Goal: Information Seeking & Learning: Check status

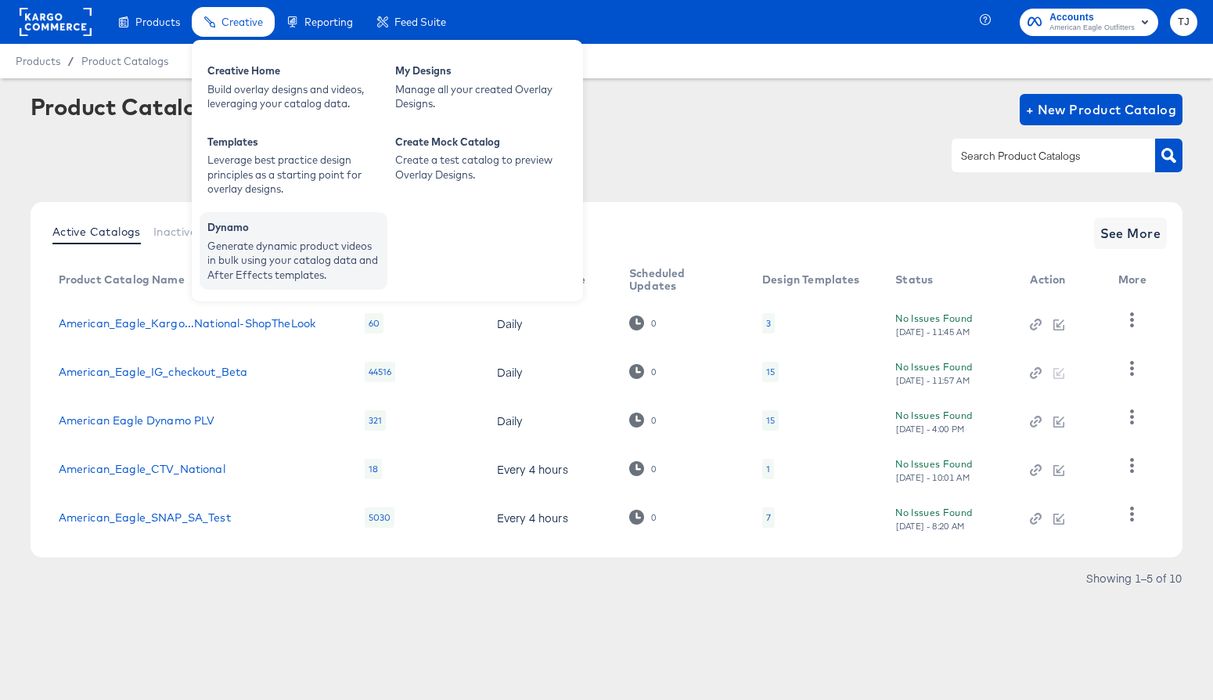
click at [265, 254] on div "Generate dynamic product videos in bulk using your catalog data and After Effec…" at bounding box center [293, 261] width 172 height 44
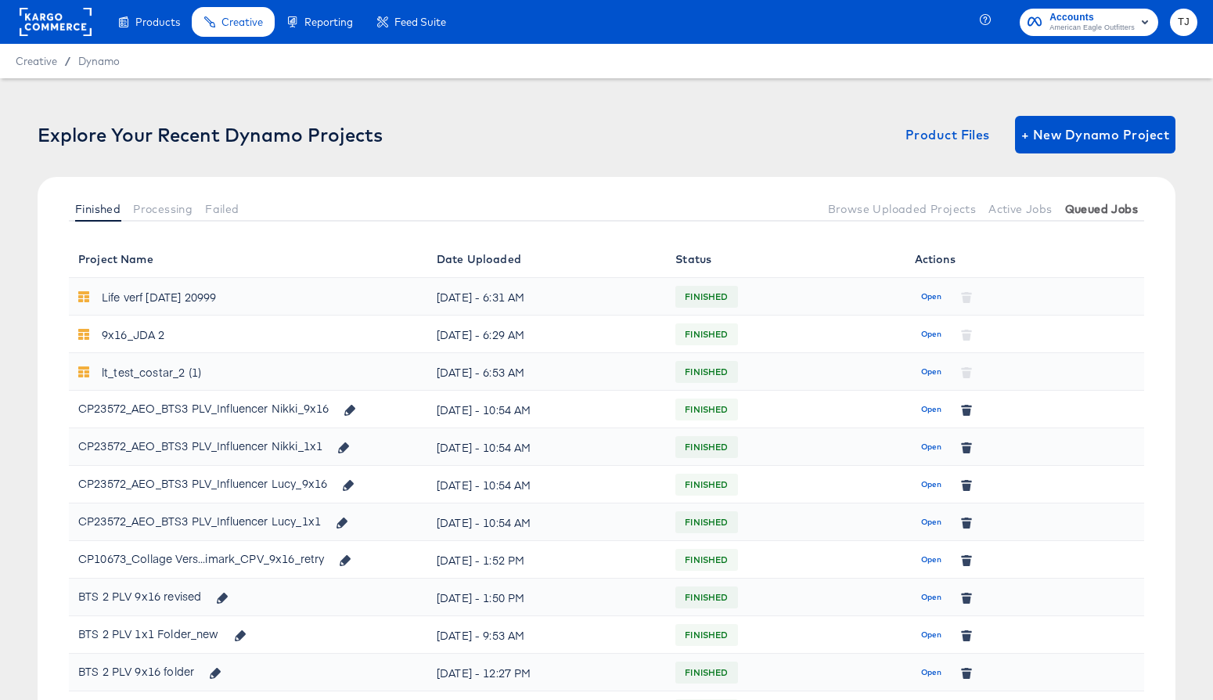
click at [1126, 211] on span "Queued Jobs" at bounding box center [1101, 209] width 73 height 13
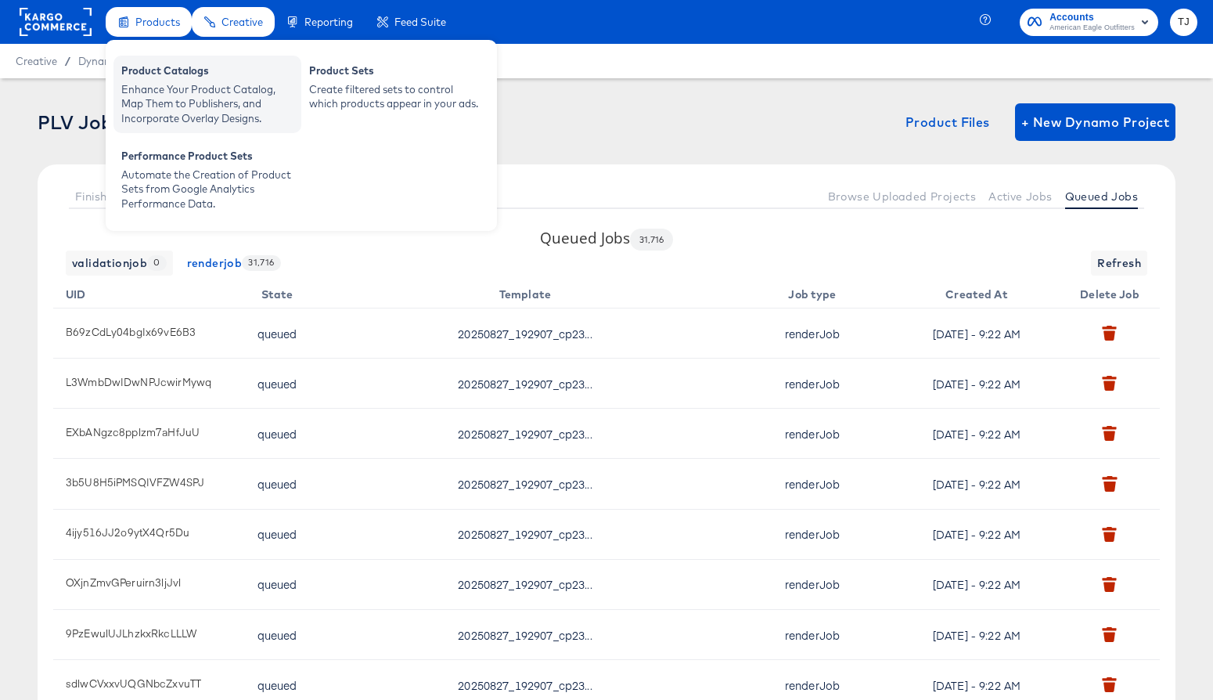
click at [159, 86] on div "Enhance Your Product Catalog, Map Them to Publishers, and Incorporate Overlay D…" at bounding box center [207, 104] width 172 height 44
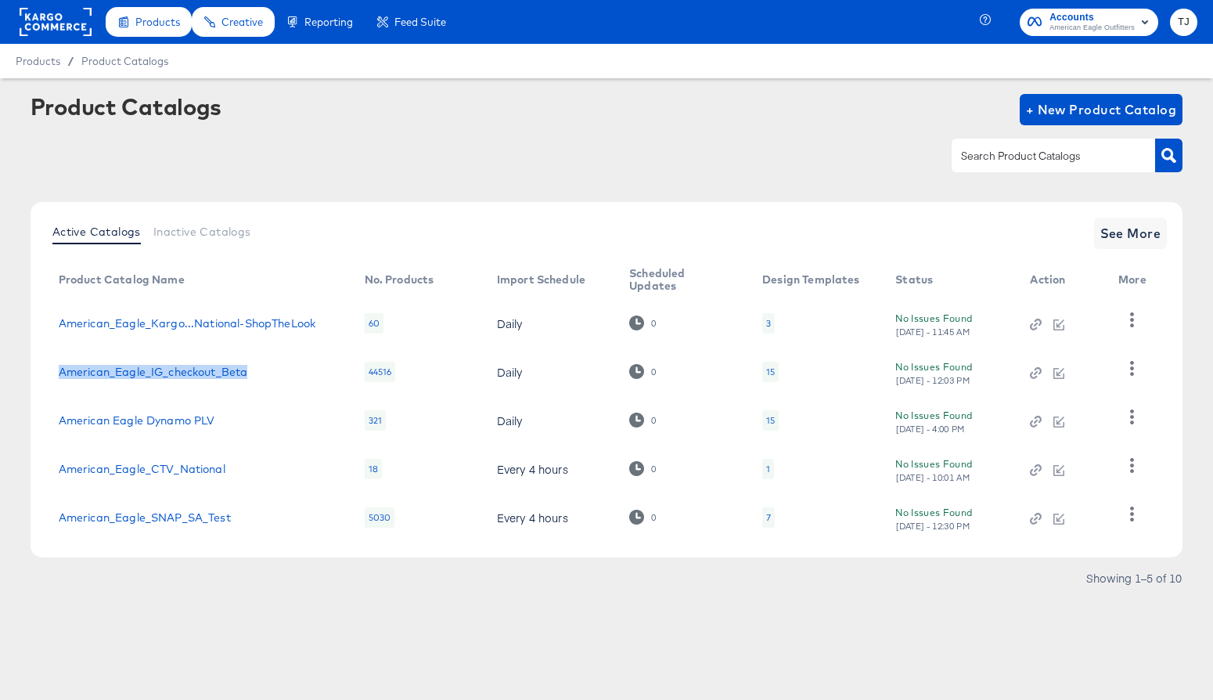
drag, startPoint x: 258, startPoint y: 369, endPoint x: 63, endPoint y: 349, distance: 196.6
click at [63, 349] on td "American_Eagle_IG_checkout_Beta" at bounding box center [199, 371] width 306 height 49
copy link "American_Eagle_IG_checkout_Beta"
click at [182, 516] on link "American_Eagle_SNAP_SA_Test" at bounding box center [145, 517] width 172 height 13
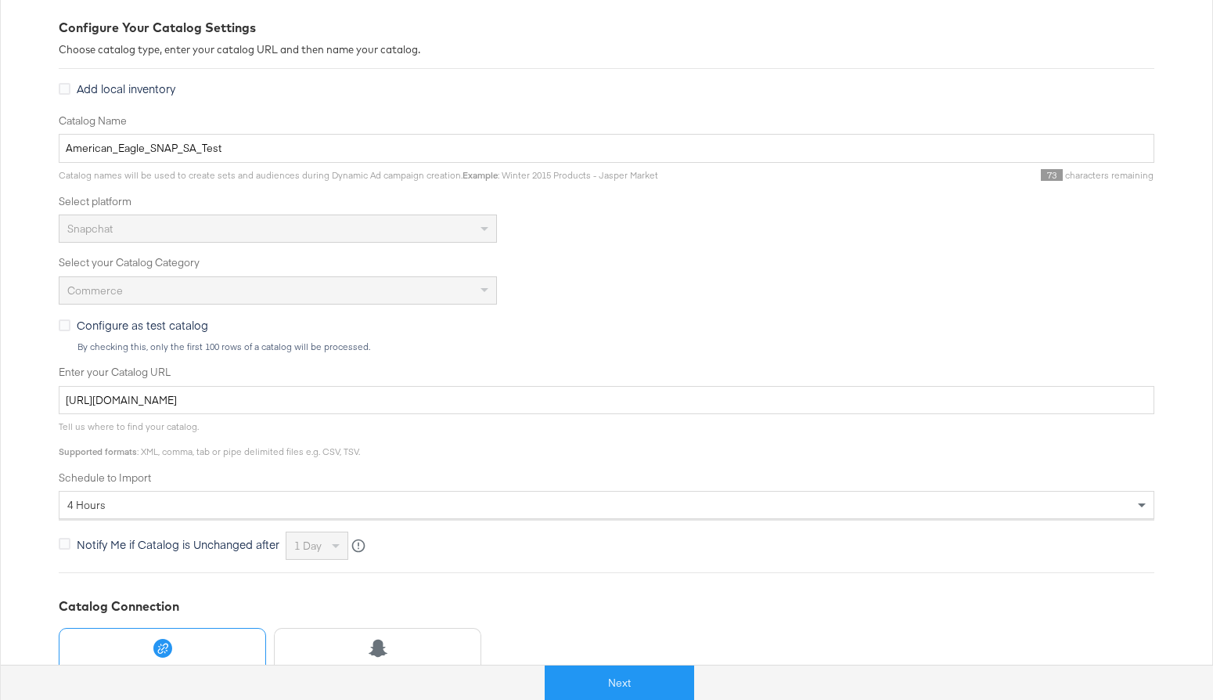
scroll to position [351, 0]
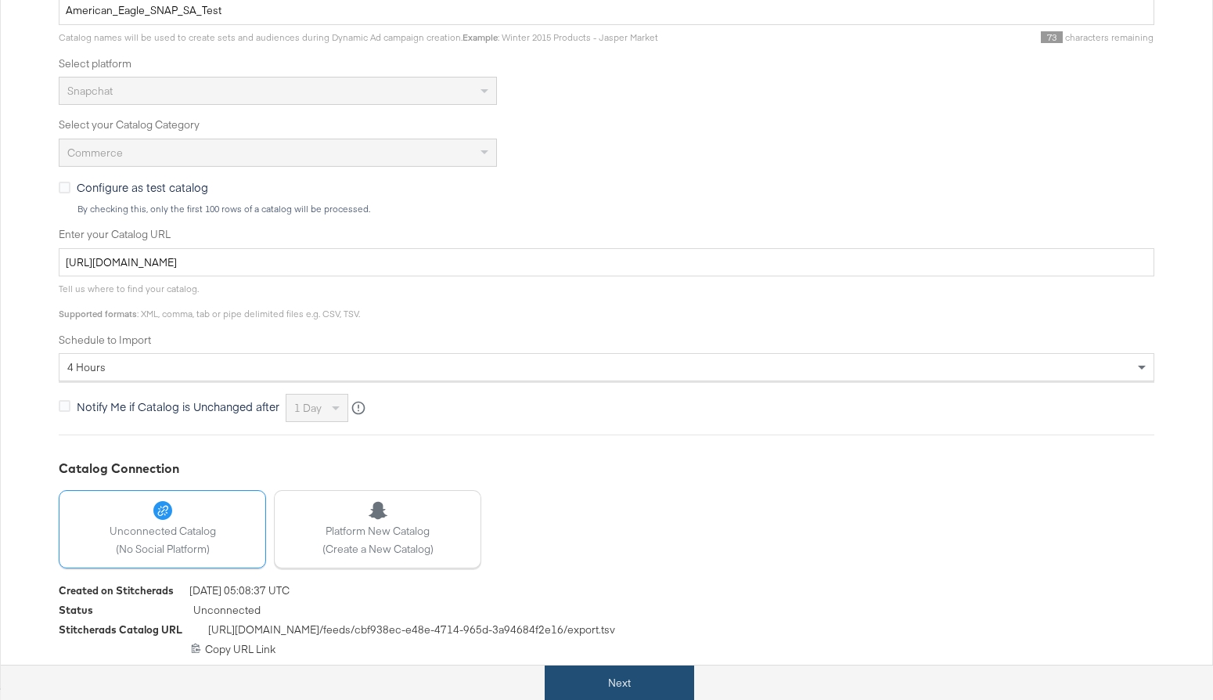
click at [652, 689] on button "Next" at bounding box center [619, 682] width 149 height 35
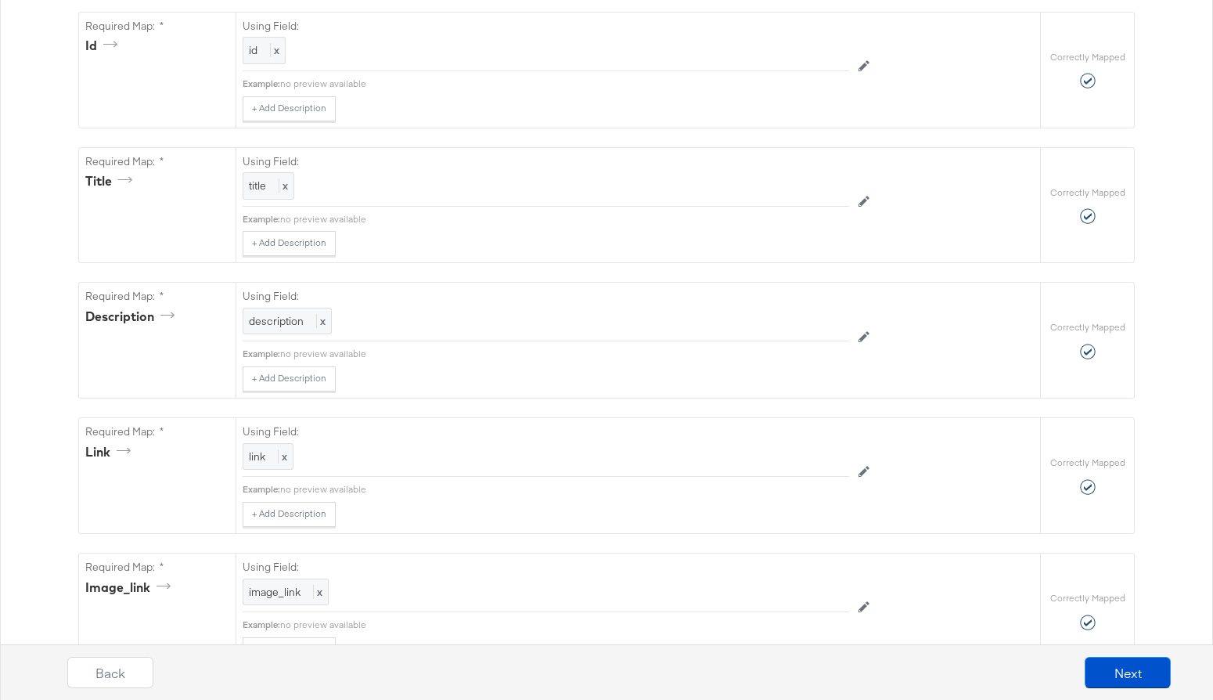
scroll to position [0, 0]
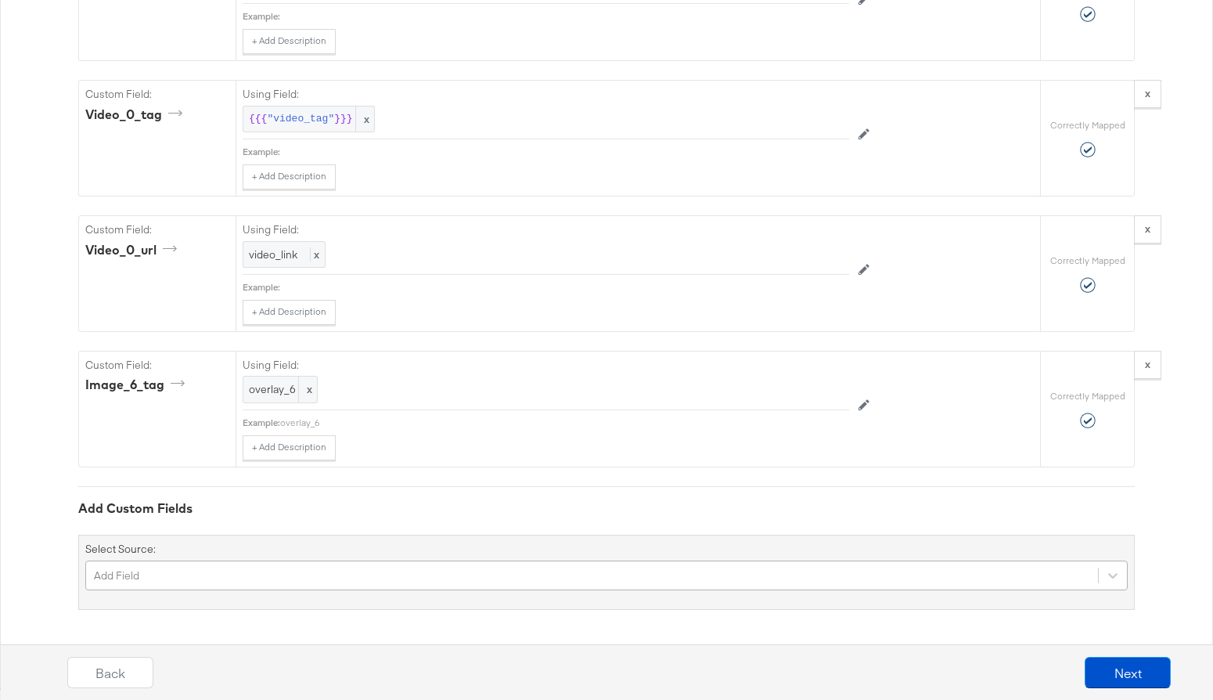
click at [333, 573] on div "Add Field" at bounding box center [606, 575] width 1042 height 30
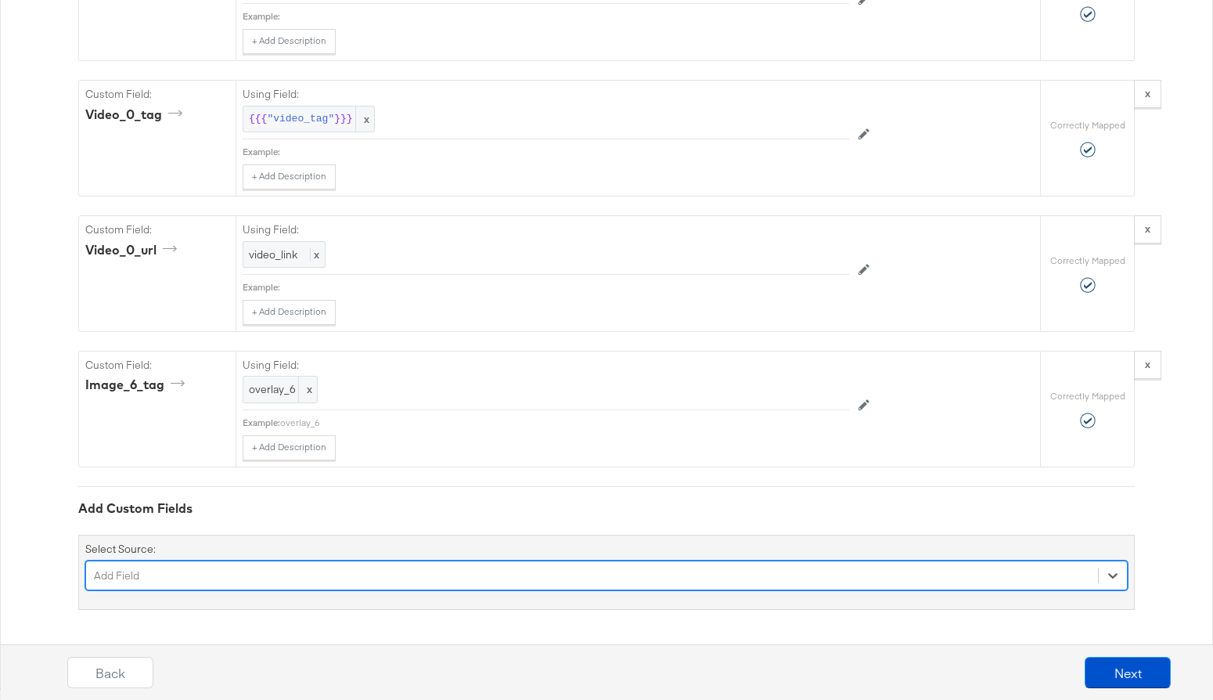
scroll to position [4353, 0]
click at [478, 579] on div "Select is focused ,type to refine list, press Down to open the menu, Add Field" at bounding box center [606, 575] width 1042 height 30
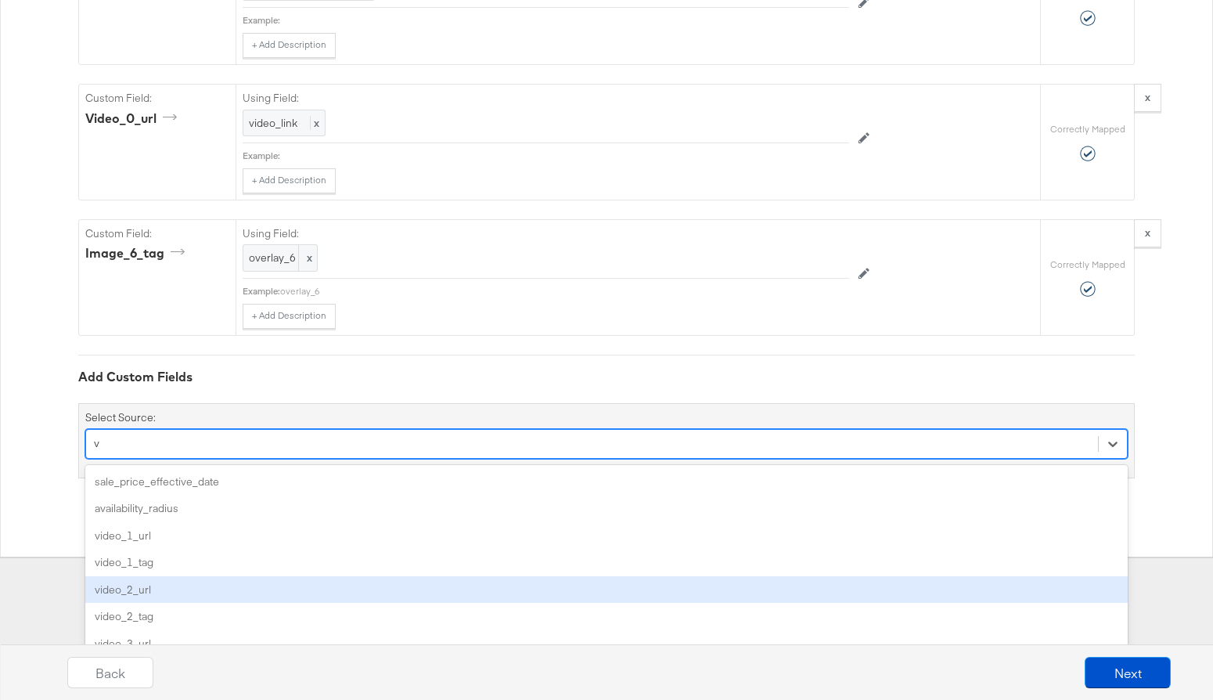
type input "vi"
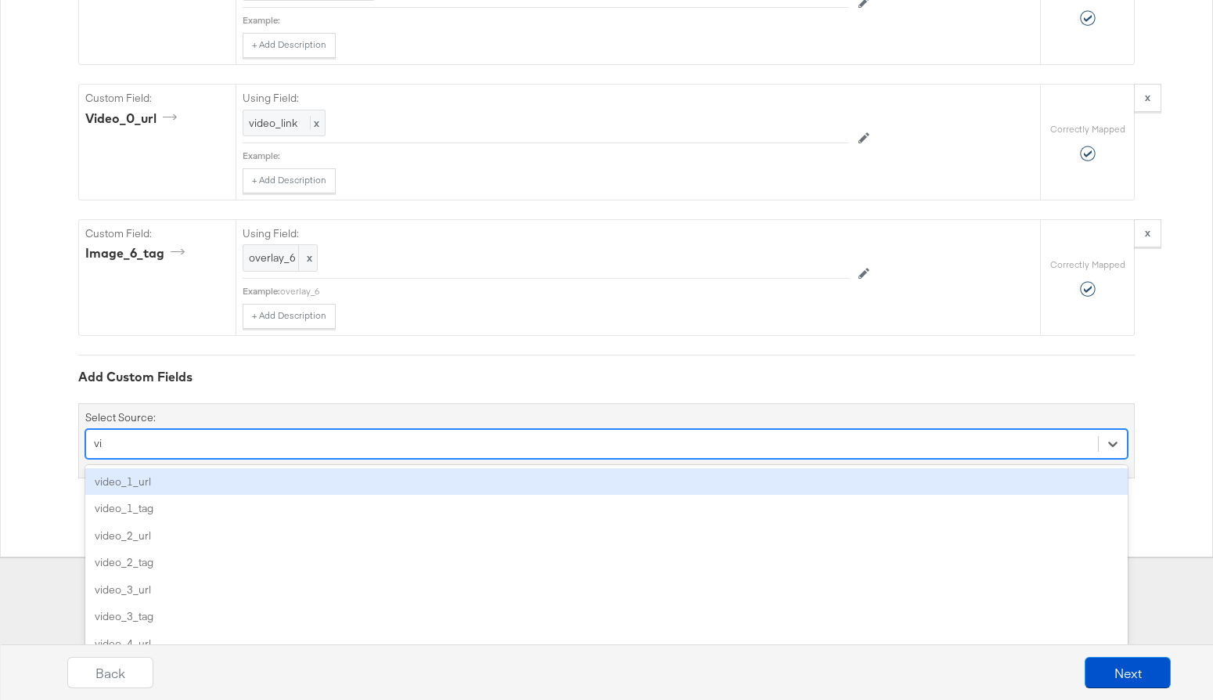
click at [461, 481] on div "video_1_url" at bounding box center [606, 481] width 1042 height 27
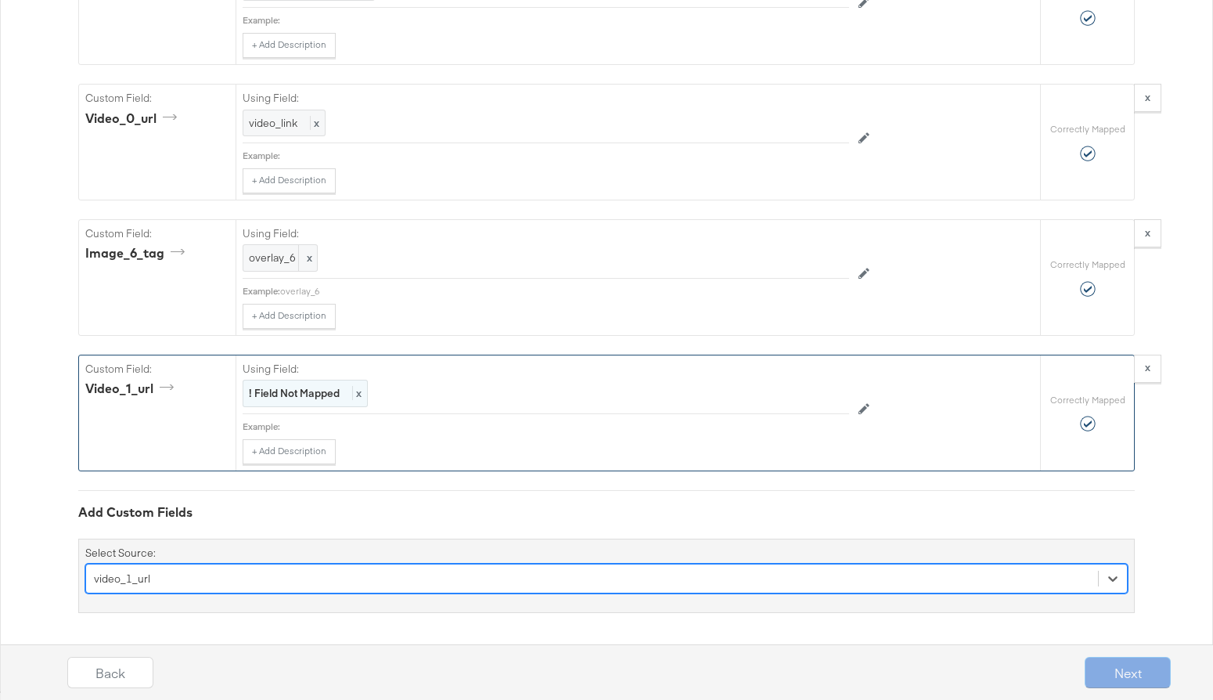
click at [353, 395] on span "x" at bounding box center [356, 393] width 9 height 14
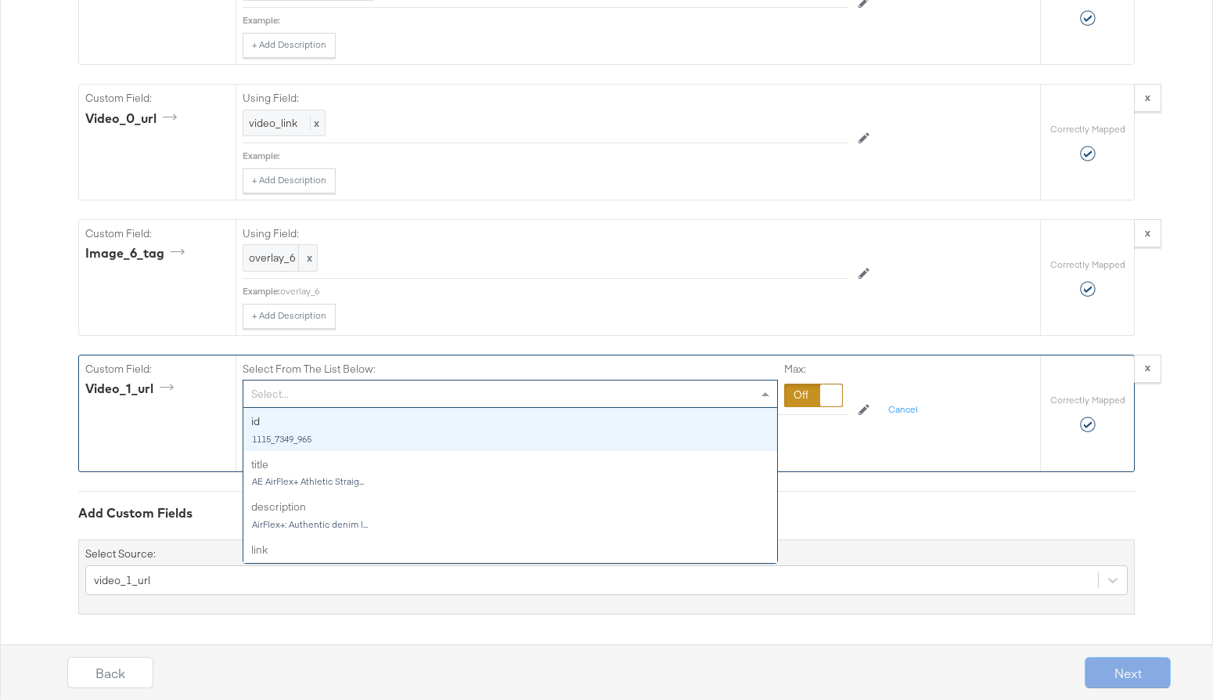
click at [765, 394] on span at bounding box center [765, 394] width 8 height 4
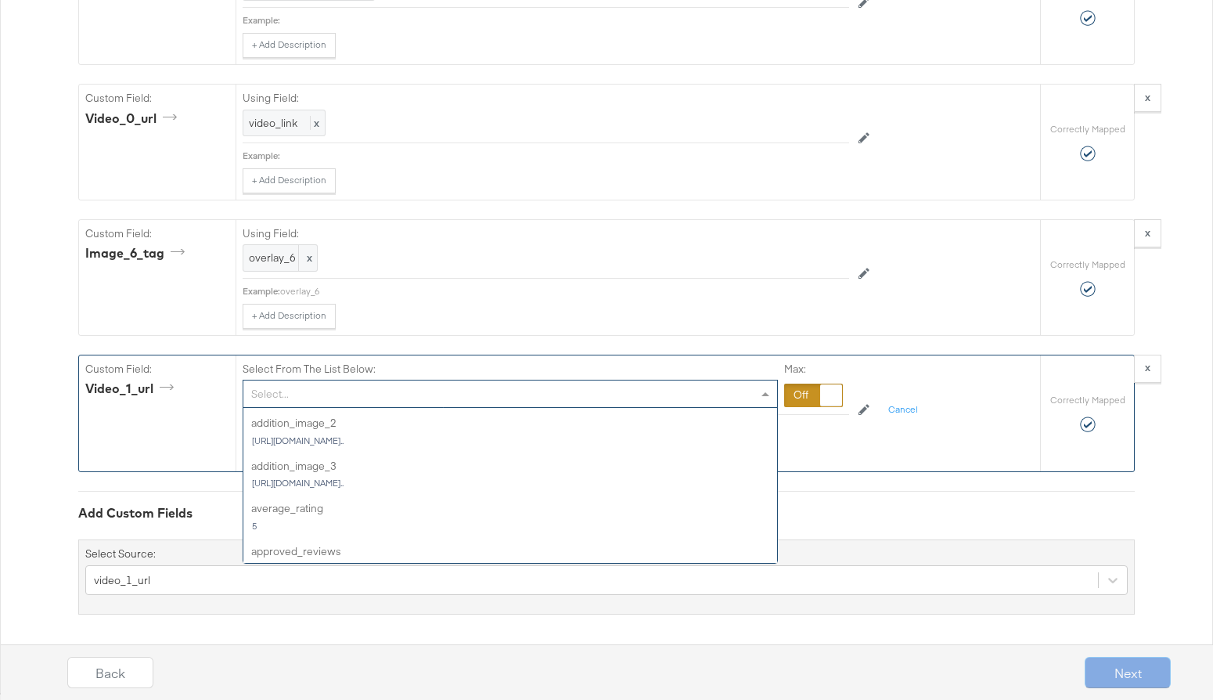
scroll to position [891, 0]
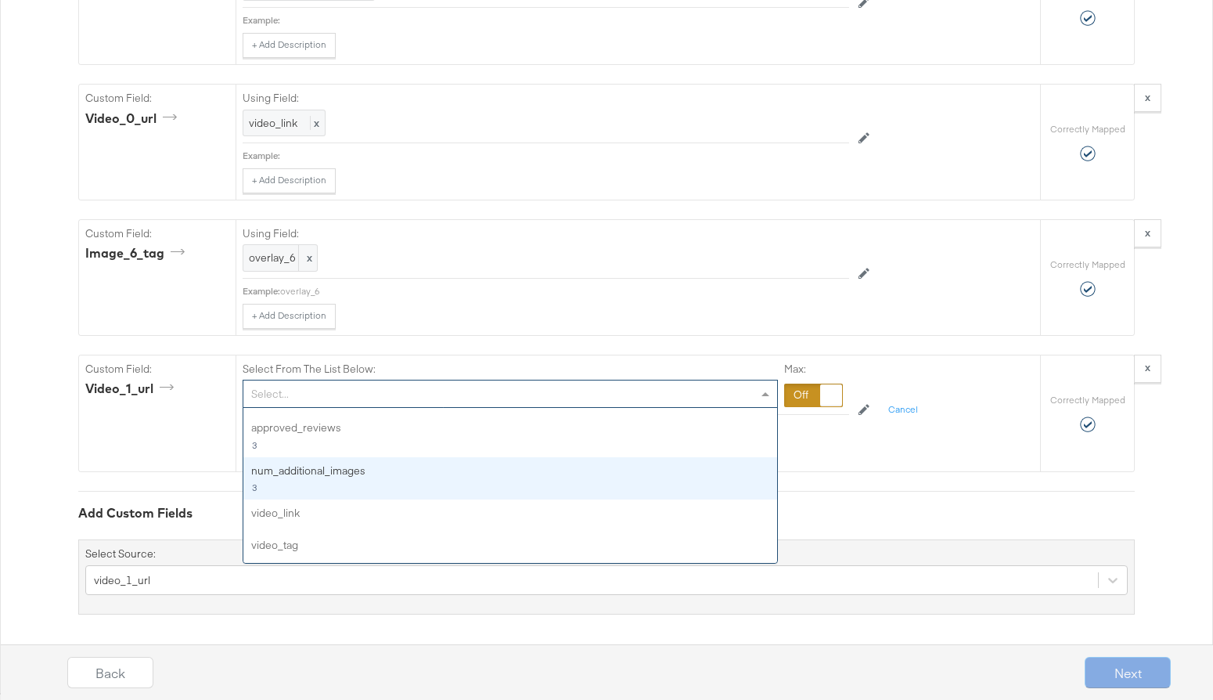
click at [935, 517] on div "Add Custom Fields" at bounding box center [606, 513] width 1056 height 18
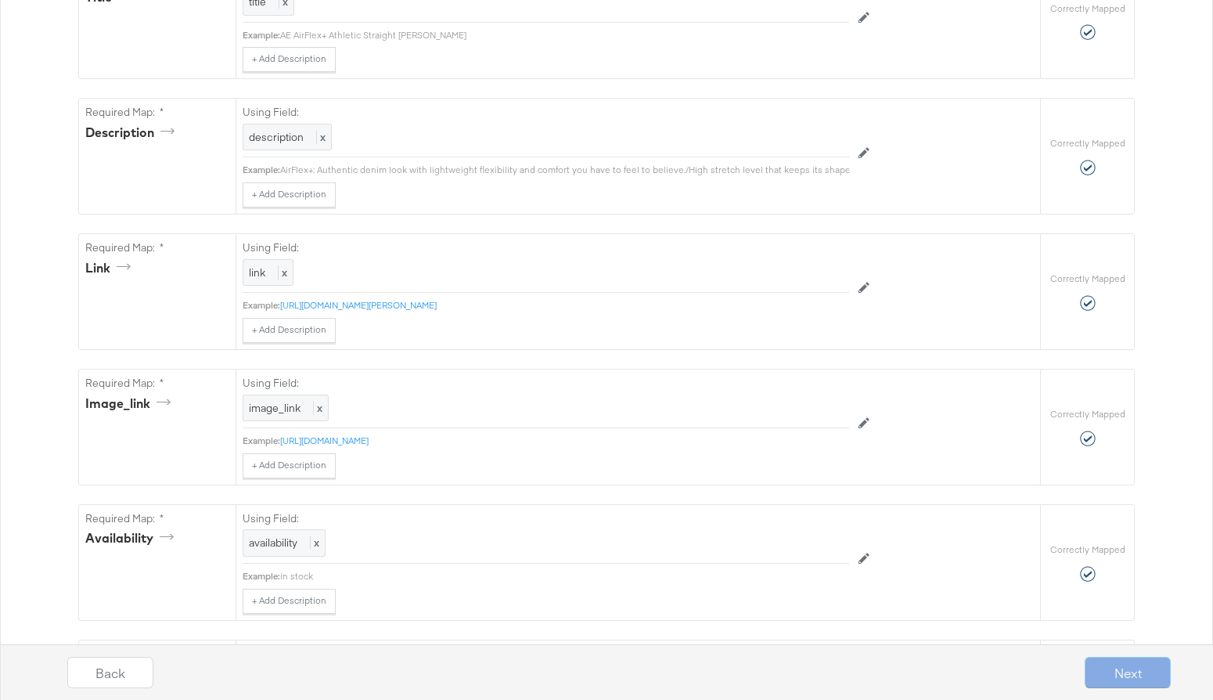
scroll to position [0, 0]
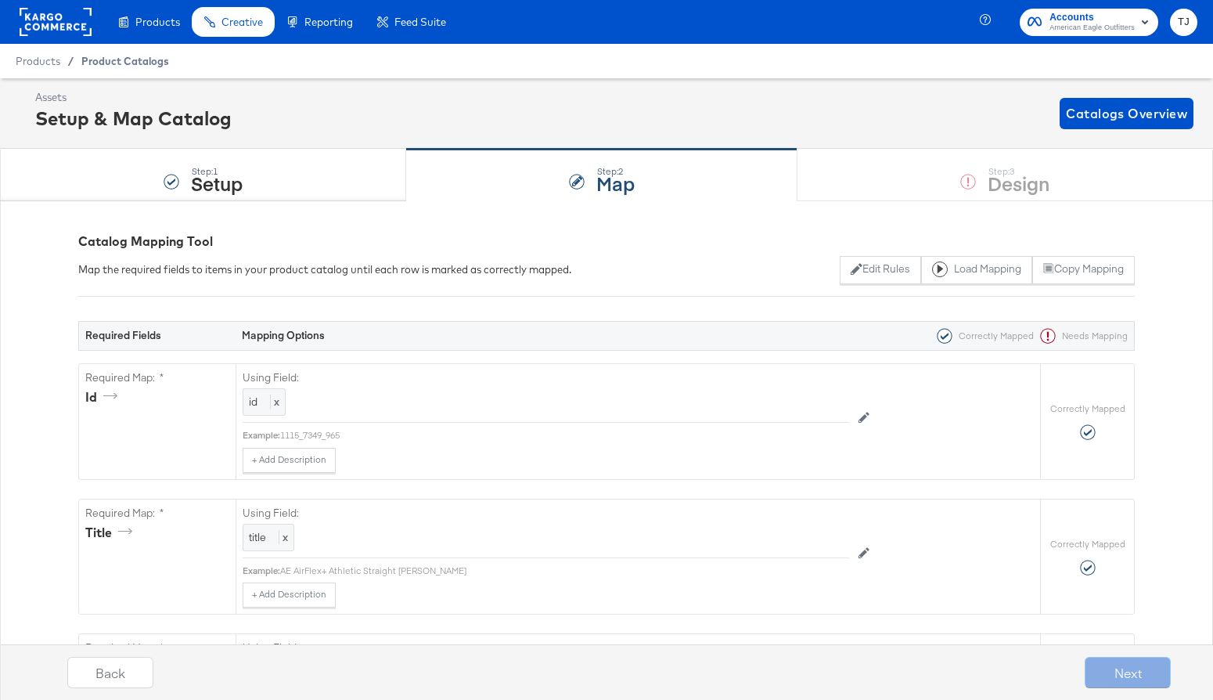
click at [0, 0] on div "Product Catalogs" at bounding box center [0, 0] width 0 height 0
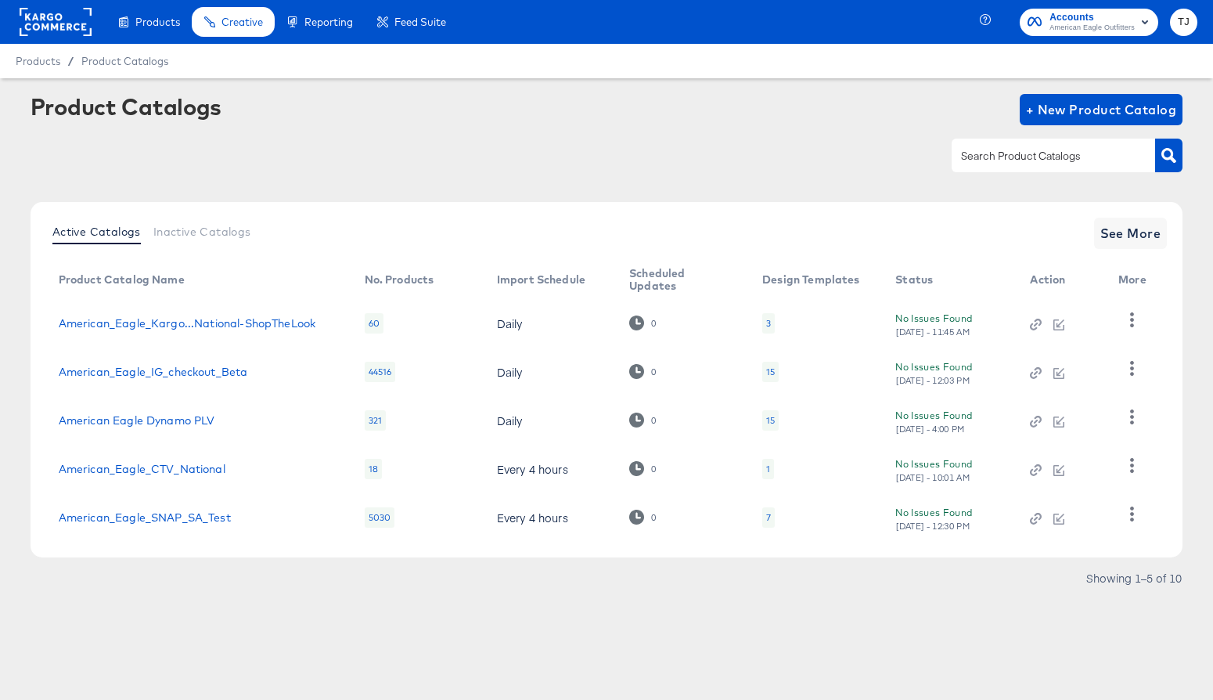
click at [63, 27] on rect at bounding box center [56, 22] width 72 height 28
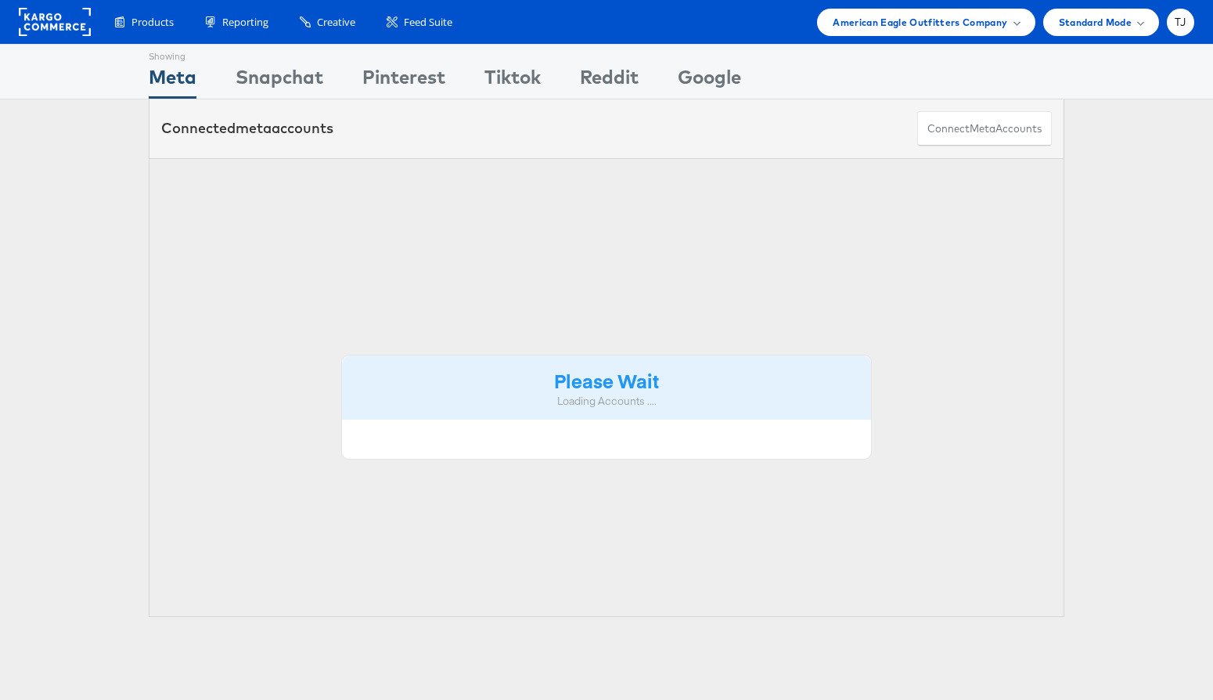
scroll to position [3, 0]
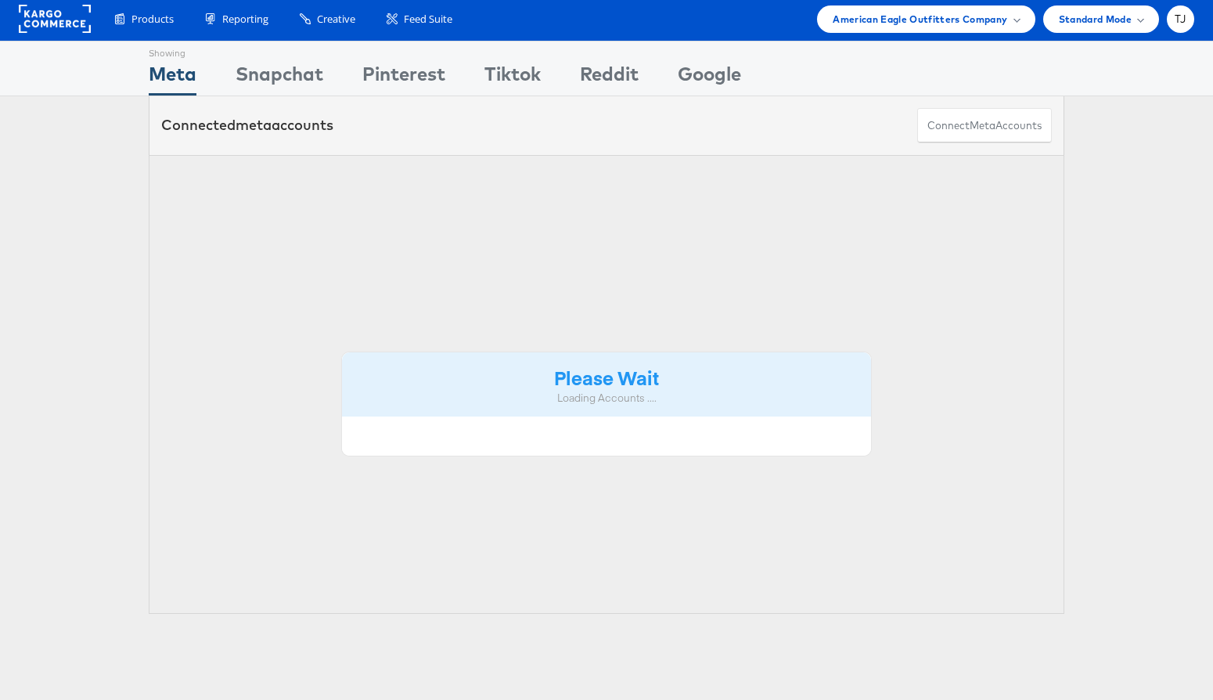
click at [61, 30] on rect at bounding box center [55, 19] width 72 height 28
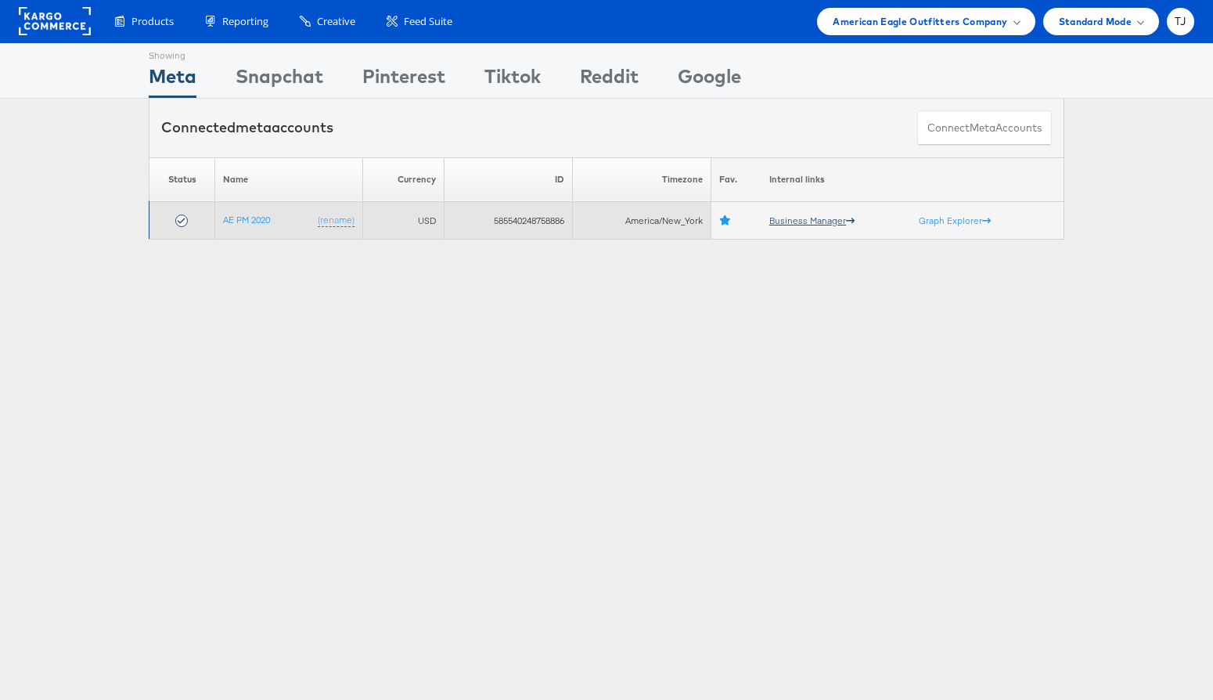
scroll to position [5, 0]
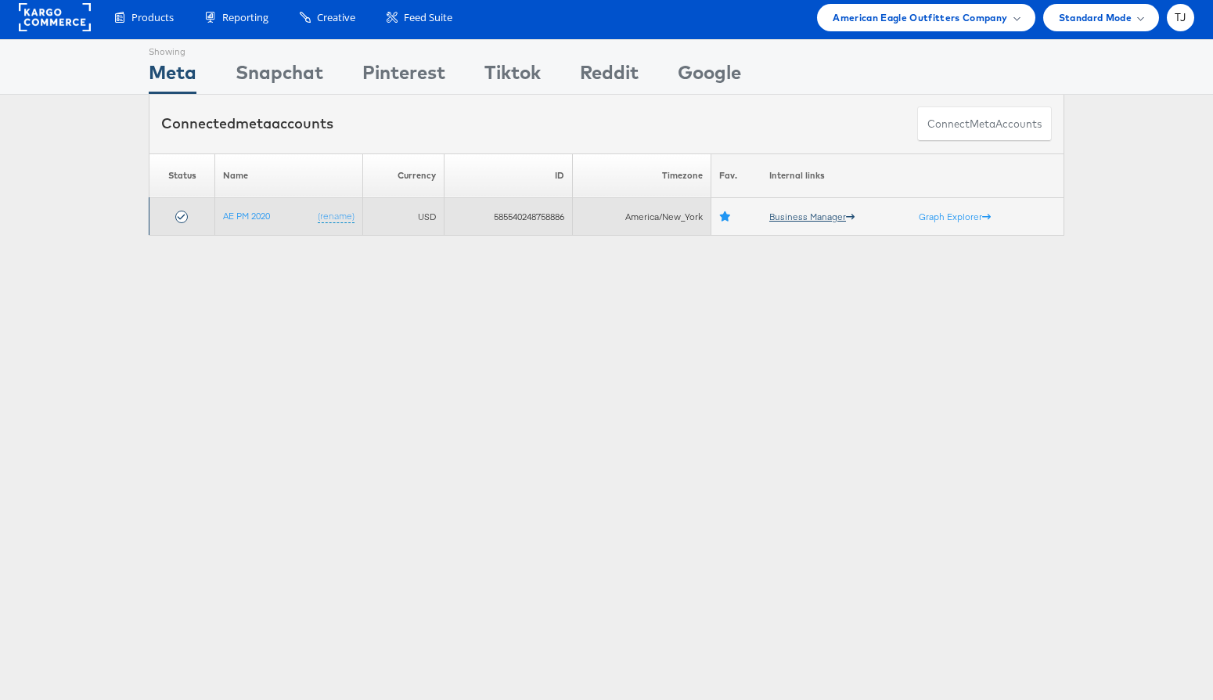
click at [813, 222] on link "Business Manager" at bounding box center [811, 217] width 85 height 12
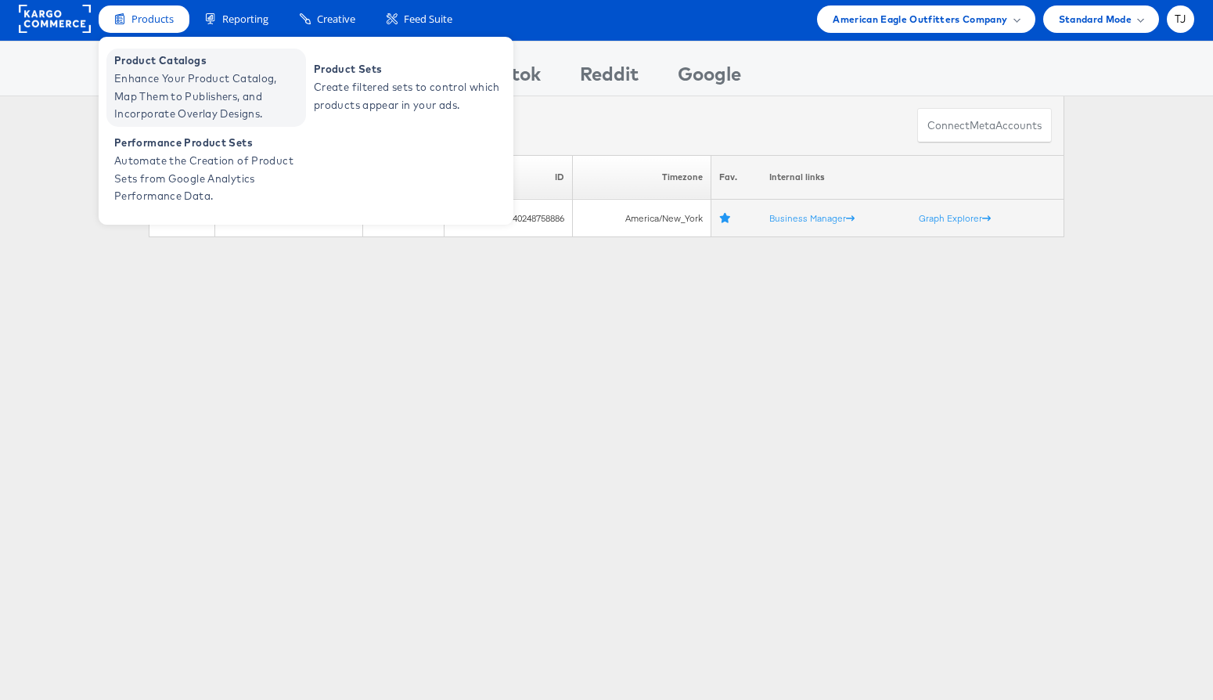
click at [147, 84] on span "Enhance Your Product Catalog, Map Them to Publishers, and Incorporate Overlay D…" at bounding box center [208, 96] width 188 height 53
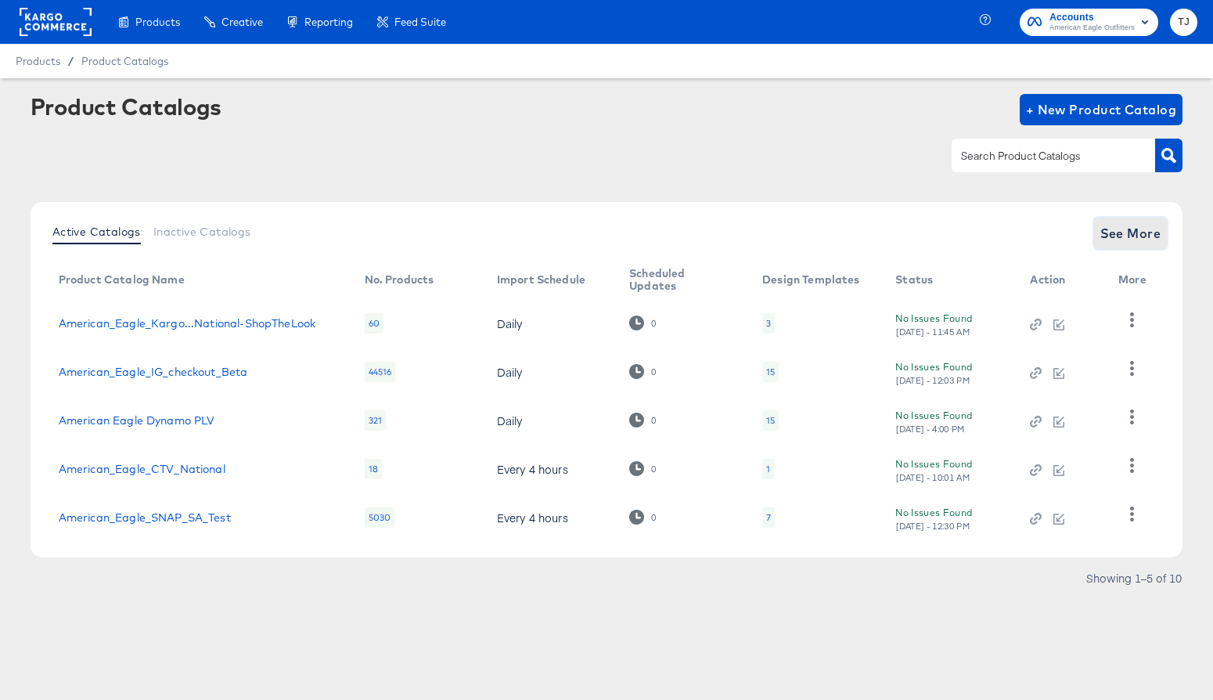
click at [1127, 230] on span "See More" at bounding box center [1130, 233] width 61 height 22
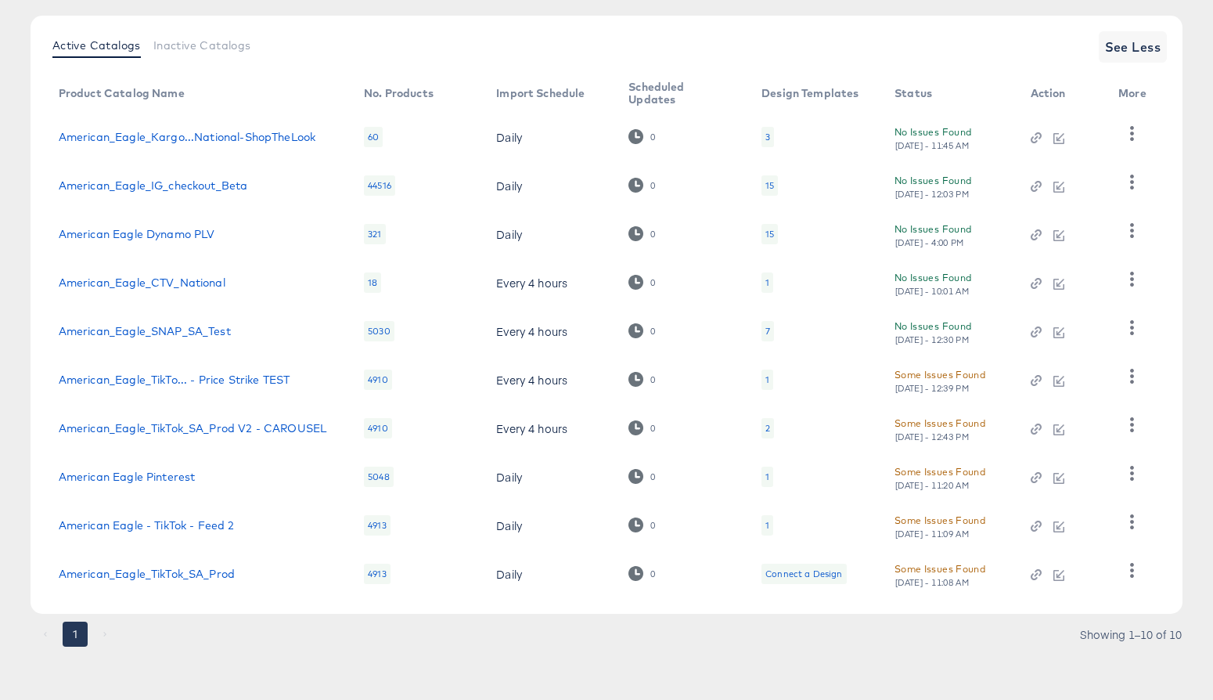
scroll to position [188, 0]
click at [1135, 326] on icon "button" at bounding box center [1132, 325] width 15 height 15
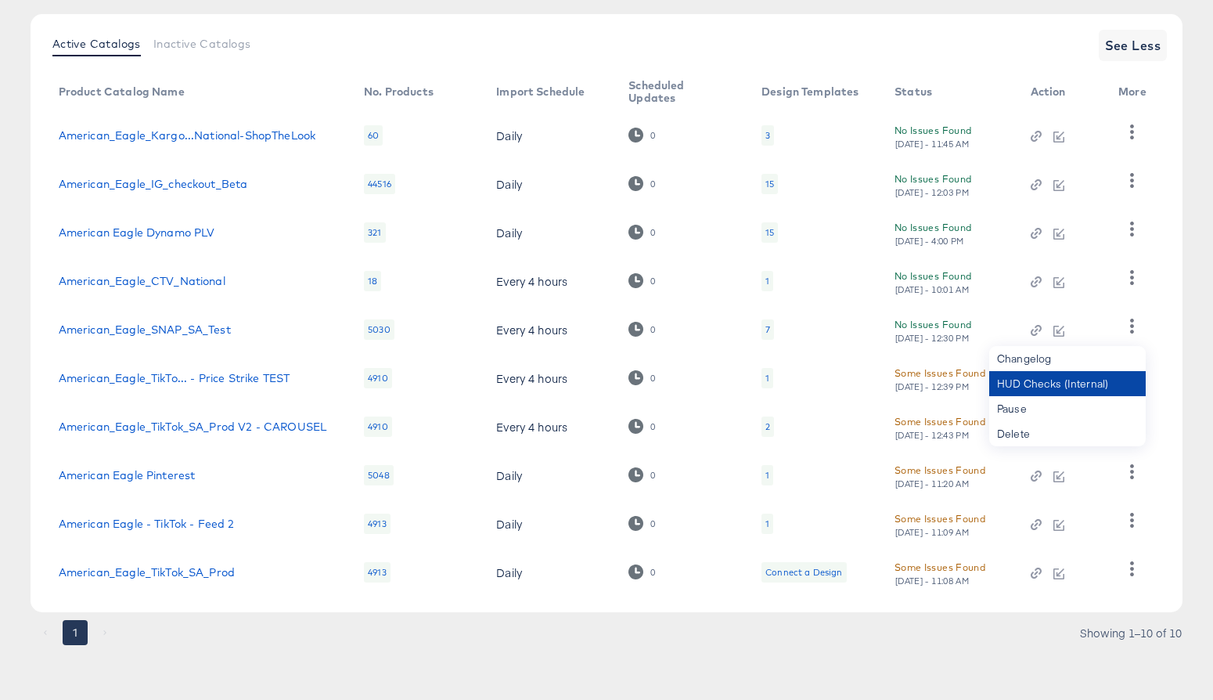
click at [1089, 380] on div "HUD Checks (Internal)" at bounding box center [1067, 383] width 157 height 25
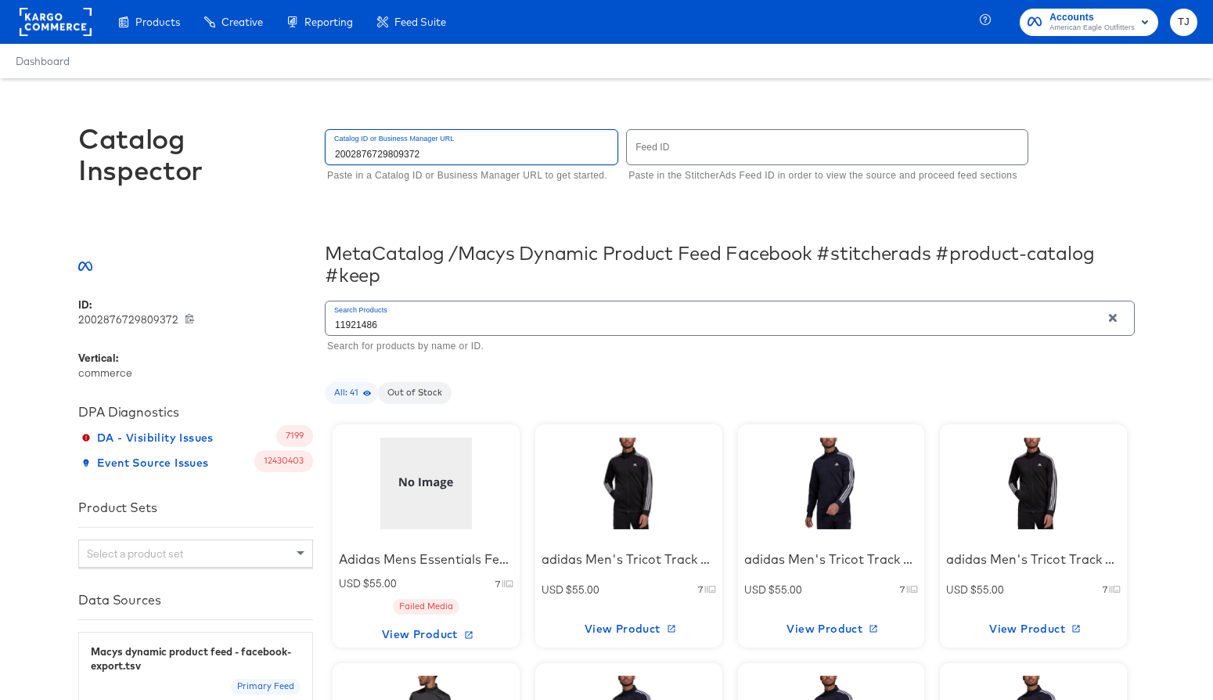
drag, startPoint x: 443, startPoint y: 153, endPoint x: 244, endPoint y: 131, distance: 200.0
click at [244, 131] on div "Catalog Inspector Catalog ID or Business Manager URL 2002876729809372 Paste in …" at bounding box center [606, 162] width 1056 height 168
type input "423915495108747"
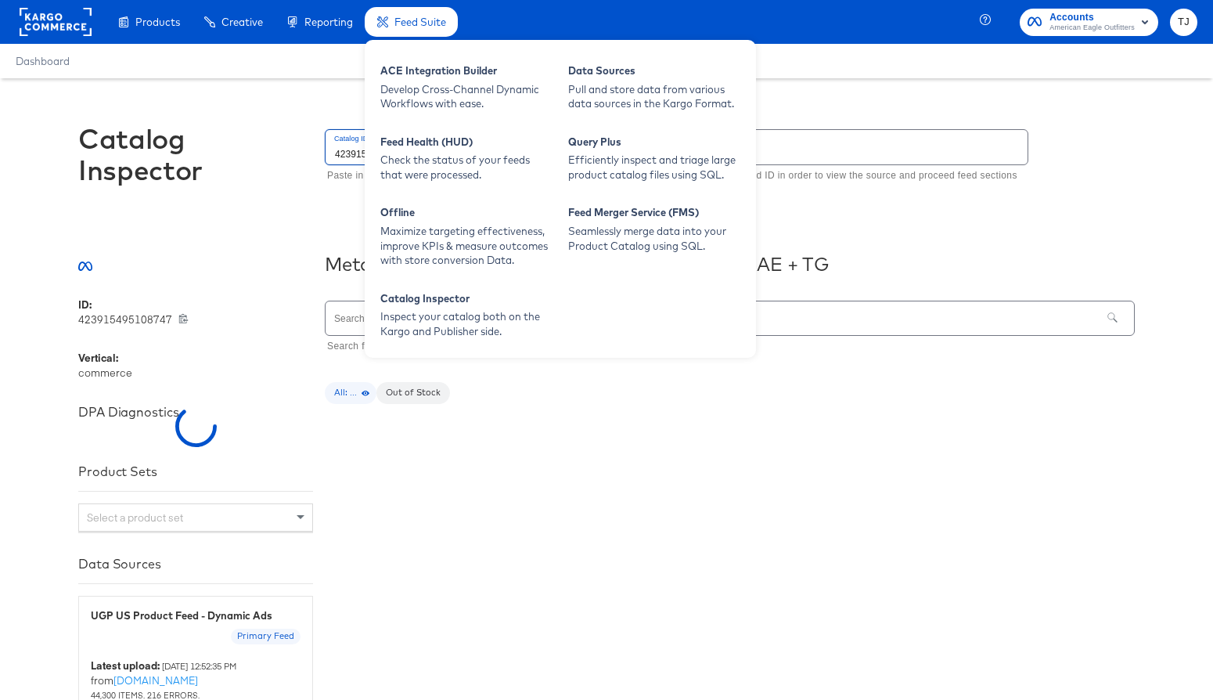
type input "423915495108747"
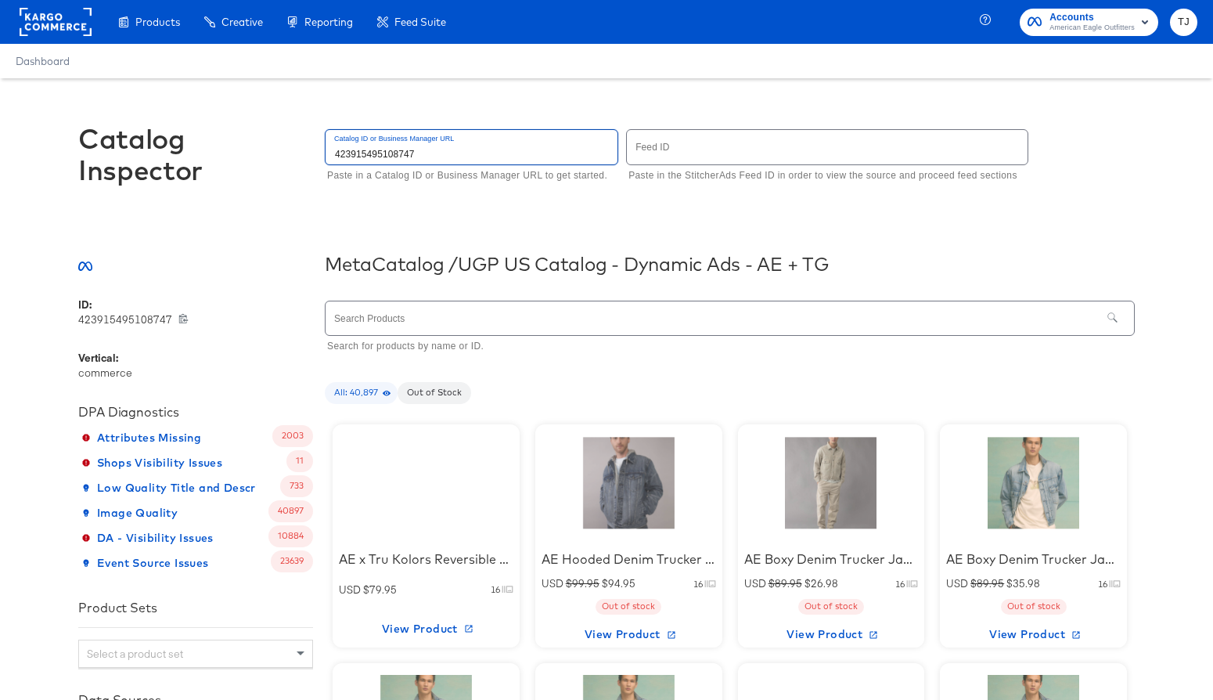
click at [437, 321] on input "text" at bounding box center [714, 318] width 776 height 34
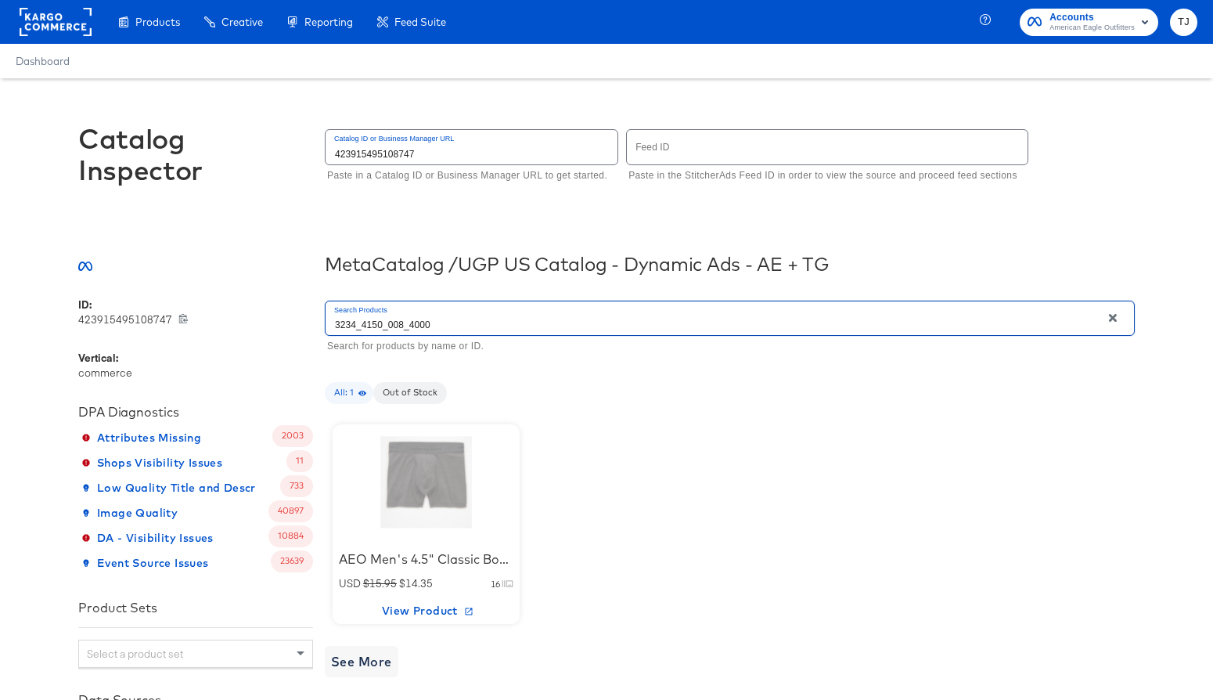
type input "3234_4150_008_4000"
click at [412, 502] on div at bounding box center [425, 483] width 133 height 98
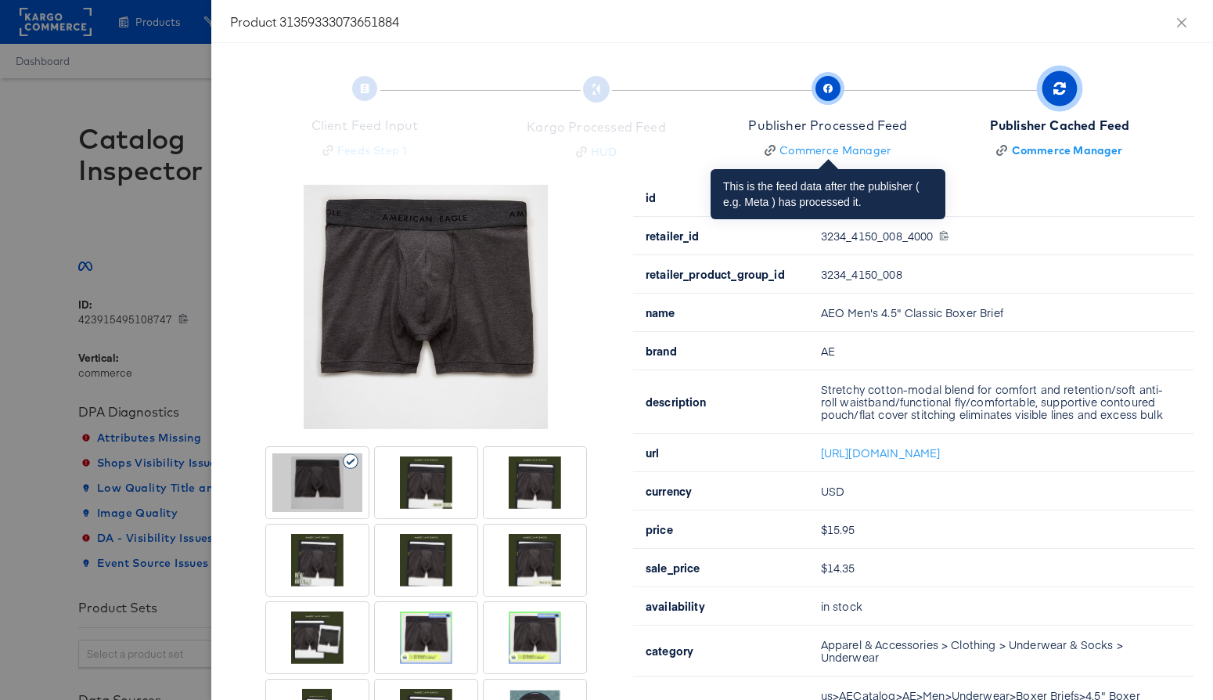
click at [833, 92] on span "button" at bounding box center [827, 88] width 25 height 25
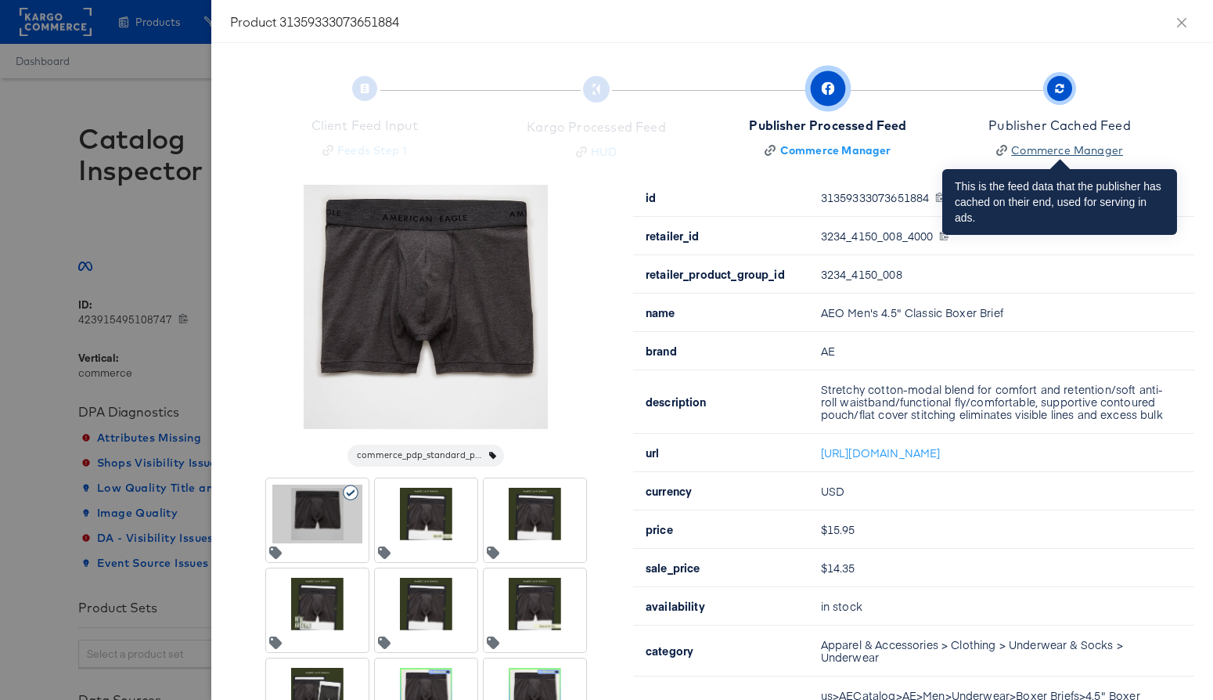
click at [1067, 143] on div "Commerce Manager" at bounding box center [1067, 150] width 112 height 16
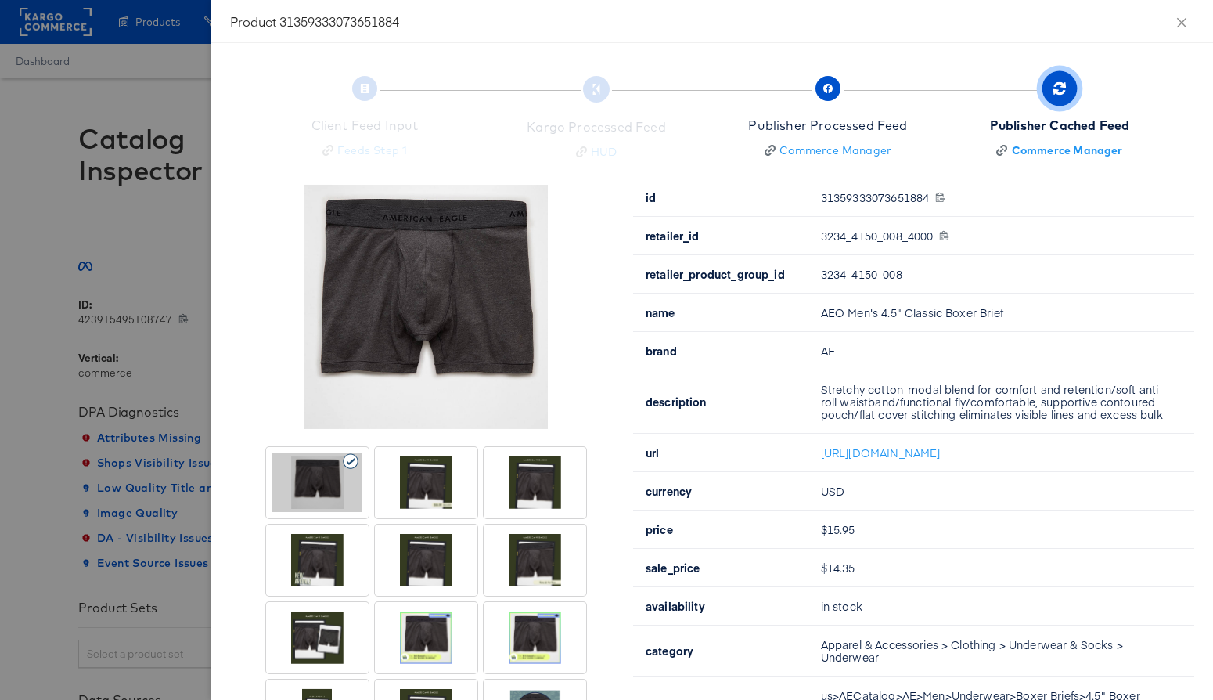
click at [1062, 88] on icon "button" at bounding box center [1059, 88] width 13 height 13
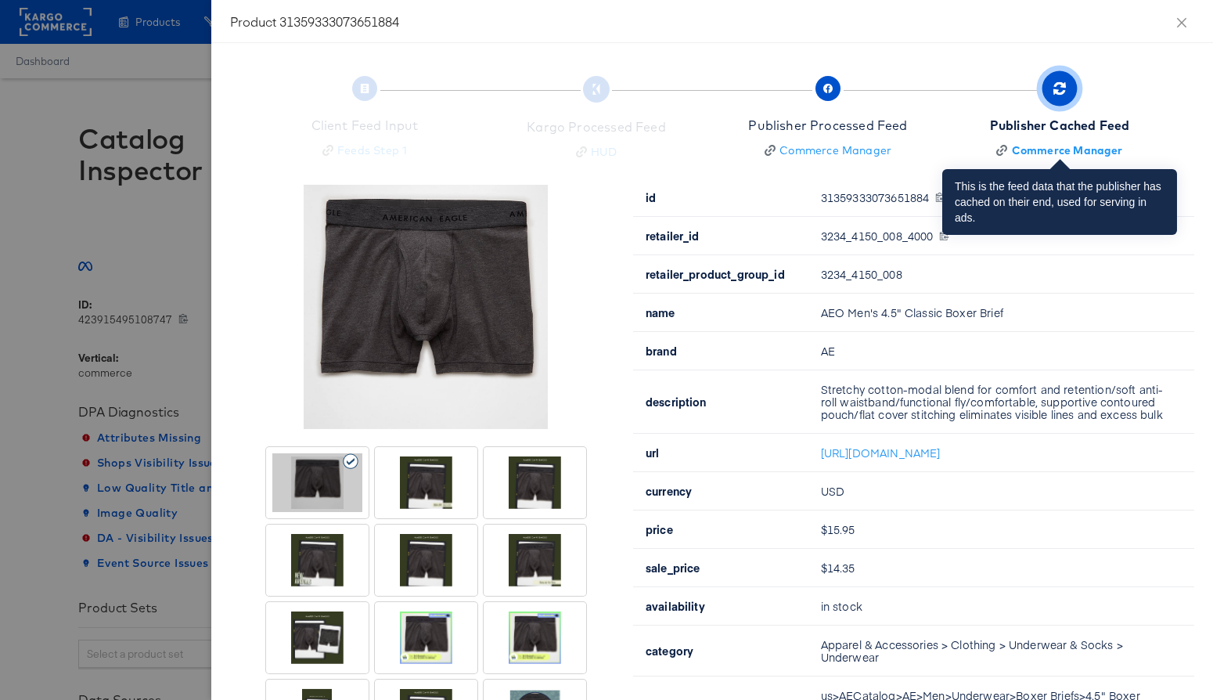
click at [1071, 87] on span "button" at bounding box center [1059, 88] width 35 height 35
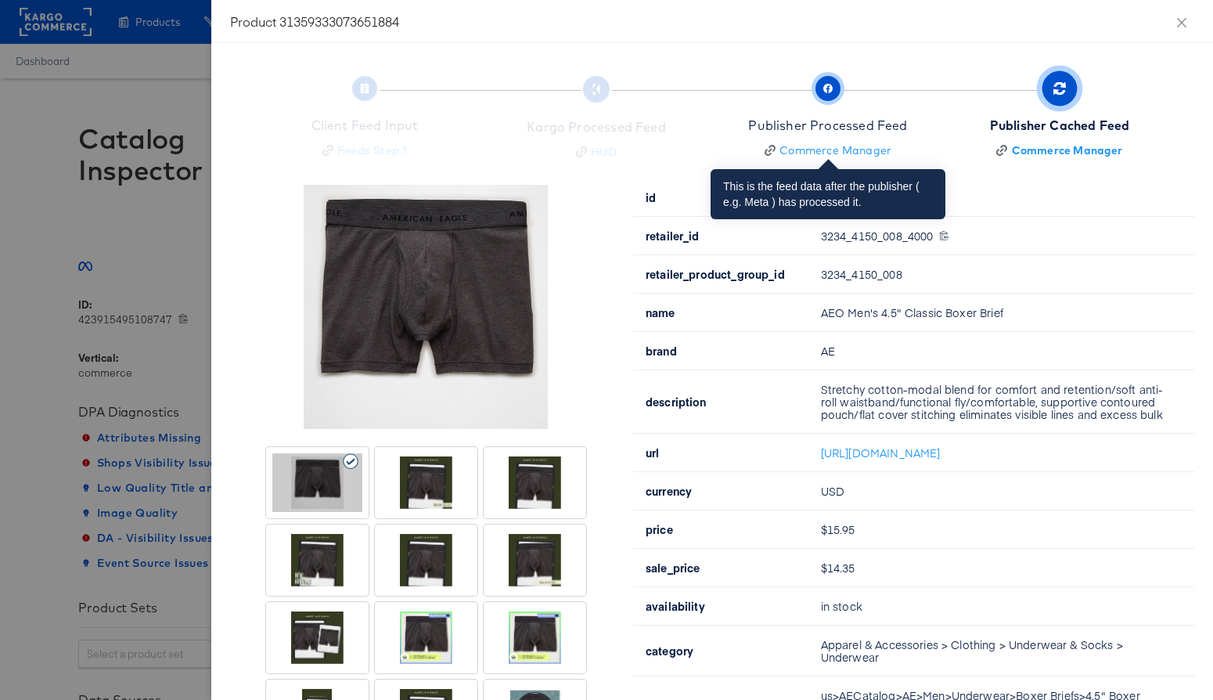
click at [837, 87] on span "button" at bounding box center [827, 88] width 25 height 25
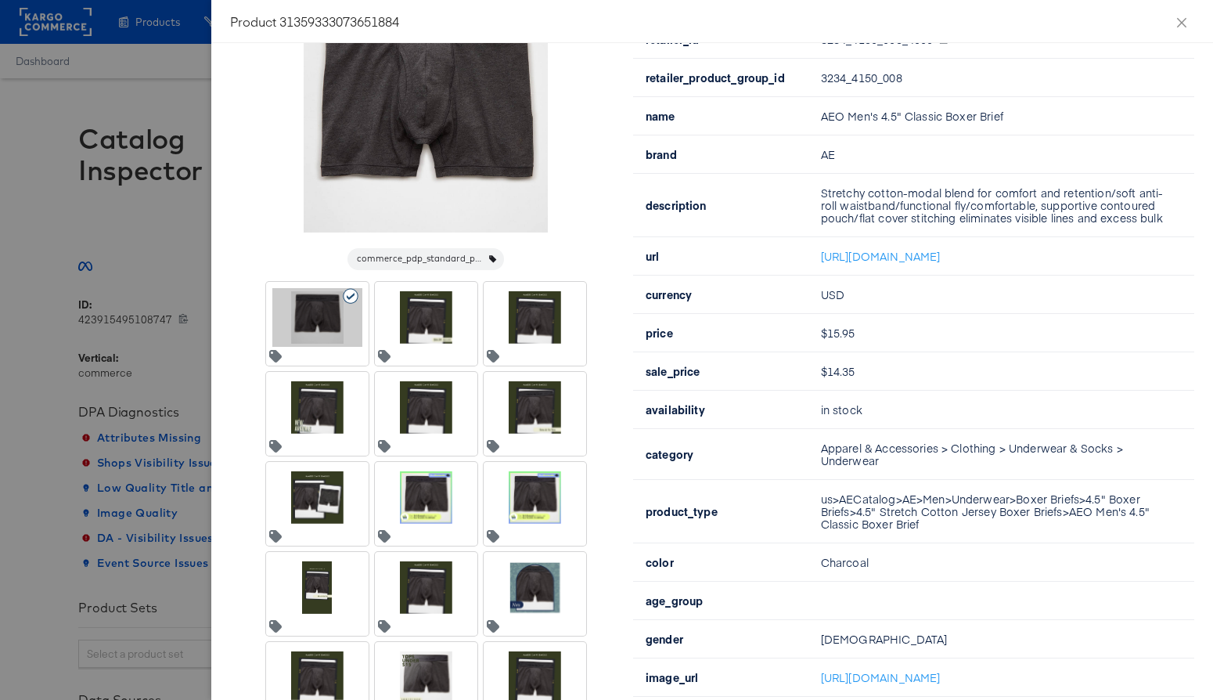
scroll to position [33, 0]
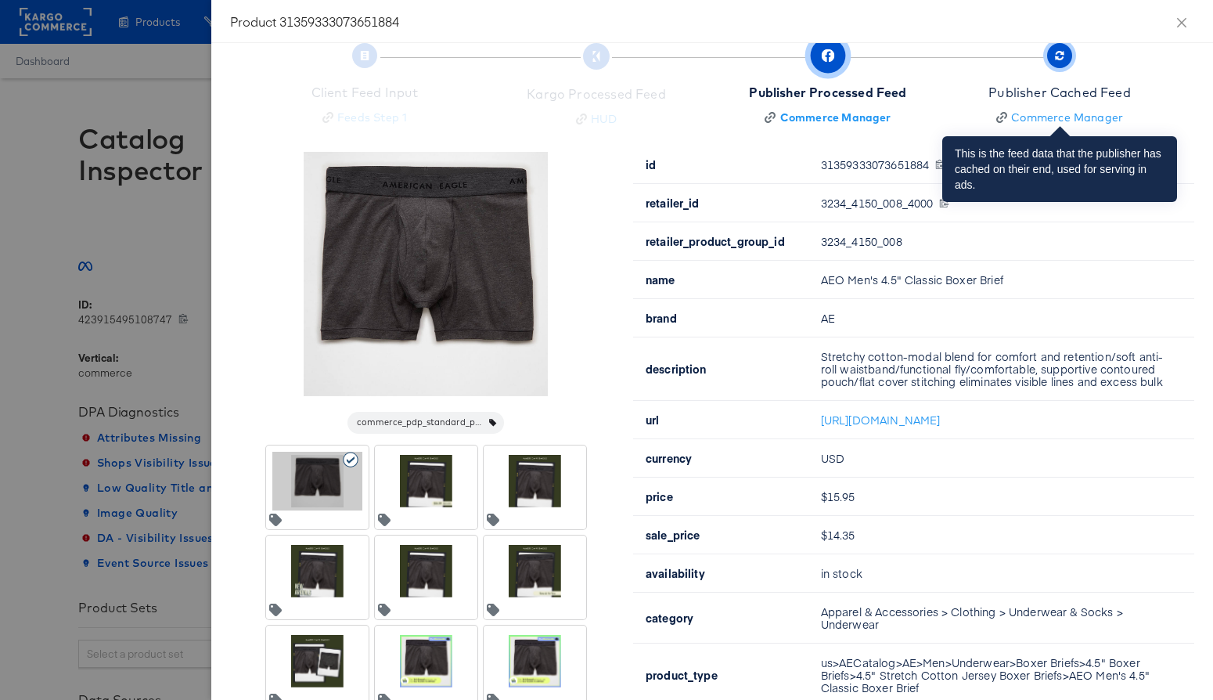
drag, startPoint x: 1065, startPoint y: 52, endPoint x: 1053, endPoint y: 60, distance: 14.8
click at [1065, 52] on span "button" at bounding box center [1059, 55] width 25 height 25
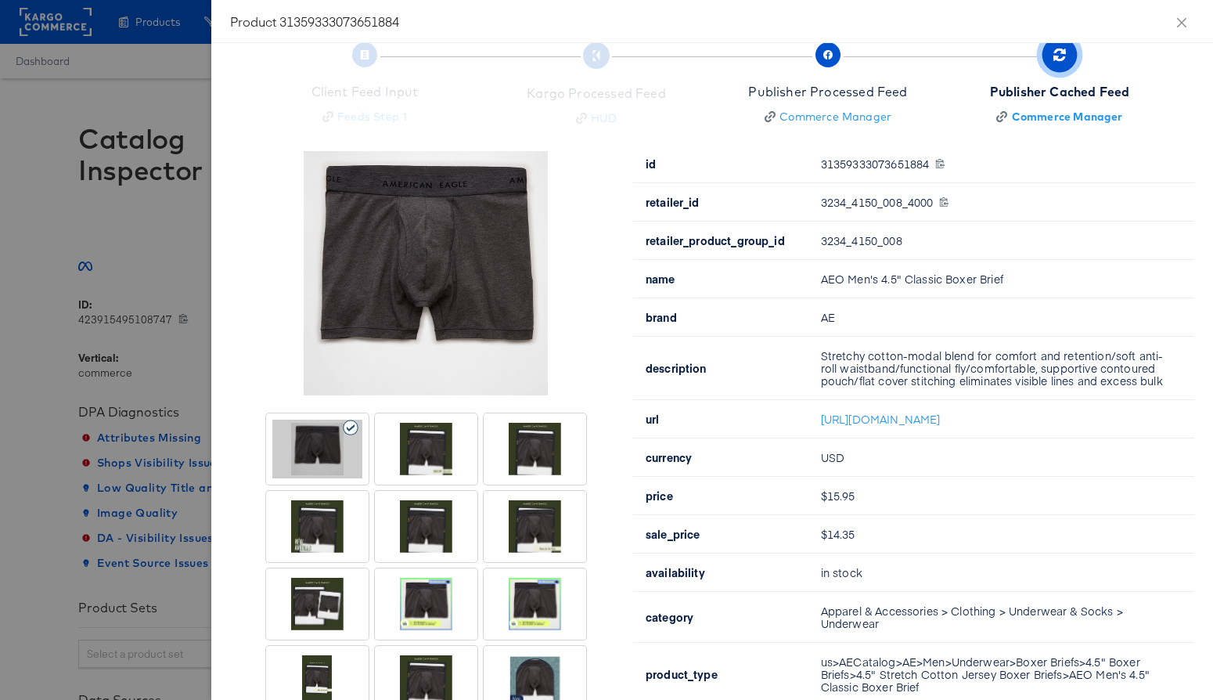
scroll to position [0, 0]
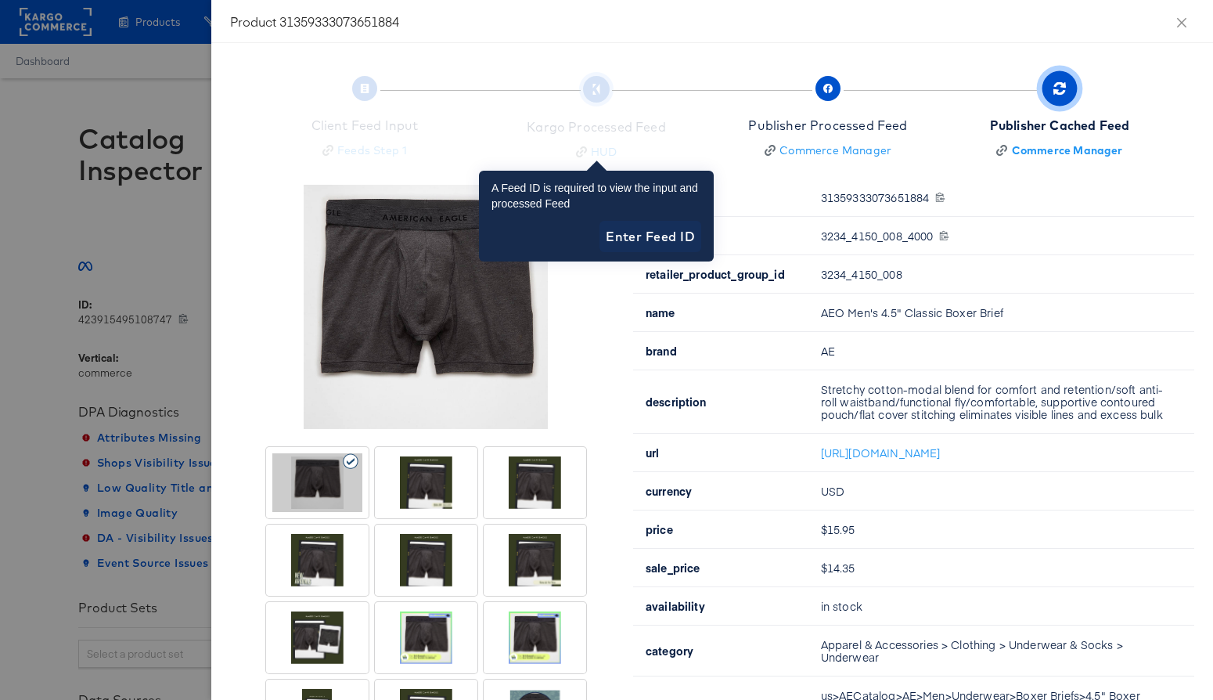
click at [596, 93] on div "Kargo Processed Feed HUD" at bounding box center [596, 120] width 219 height 79
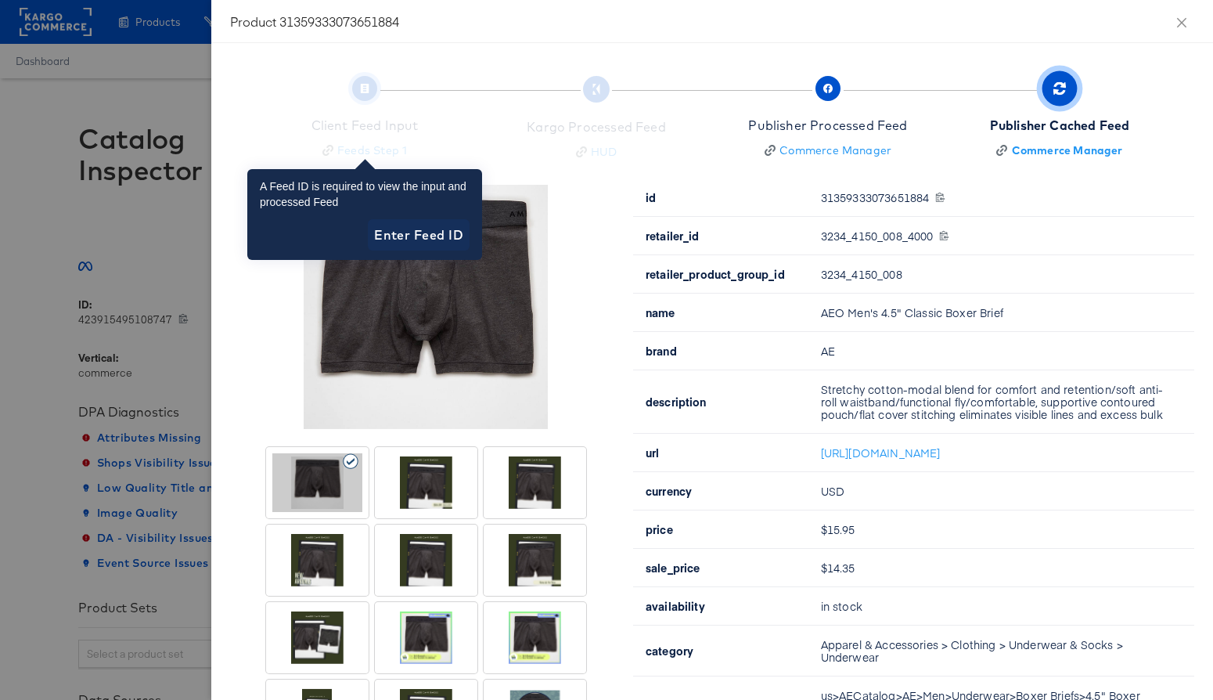
scroll to position [5, 0]
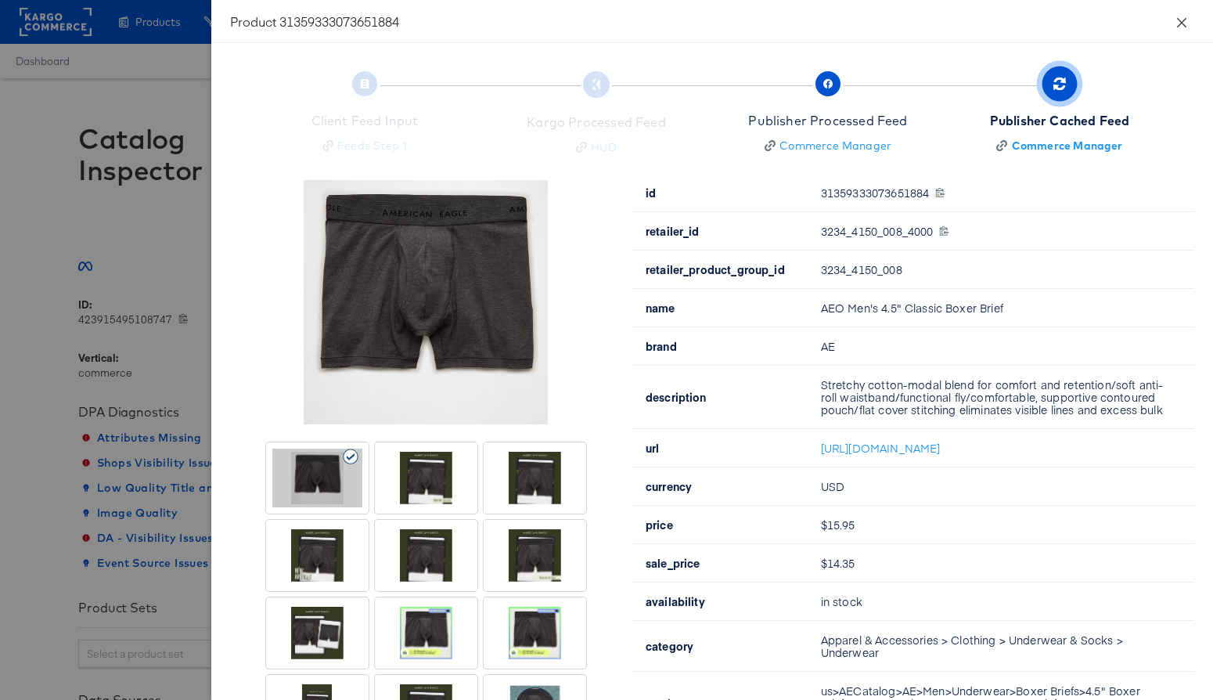
drag, startPoint x: 1181, startPoint y: 22, endPoint x: 1155, endPoint y: 53, distance: 40.6
click at [1181, 22] on icon "close" at bounding box center [1181, 21] width 9 height 9
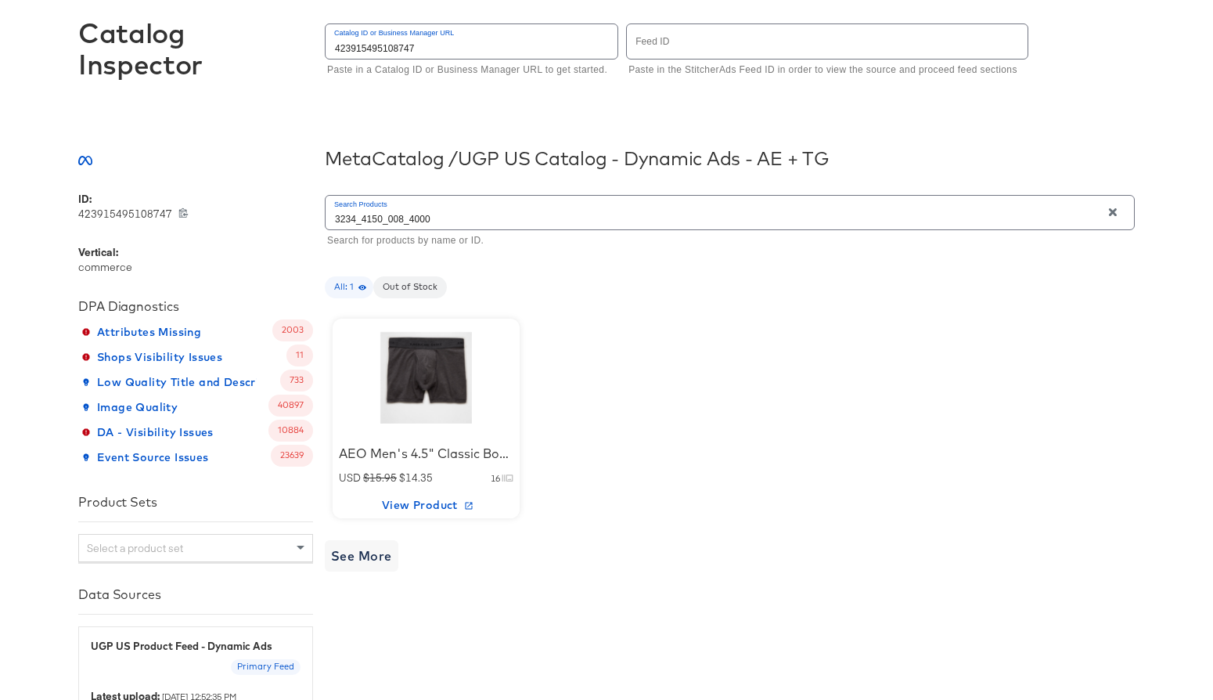
scroll to position [339, 0]
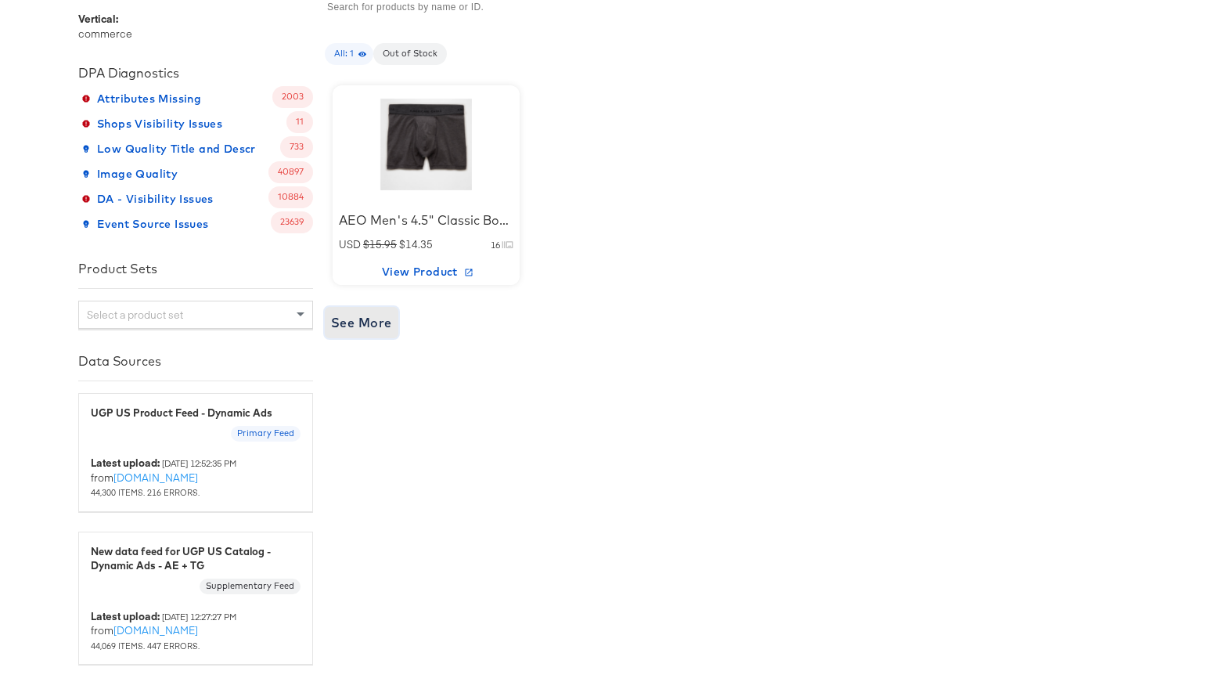
click at [365, 315] on span "See More" at bounding box center [361, 322] width 61 height 22
click at [420, 277] on span "View Product" at bounding box center [426, 272] width 175 height 20
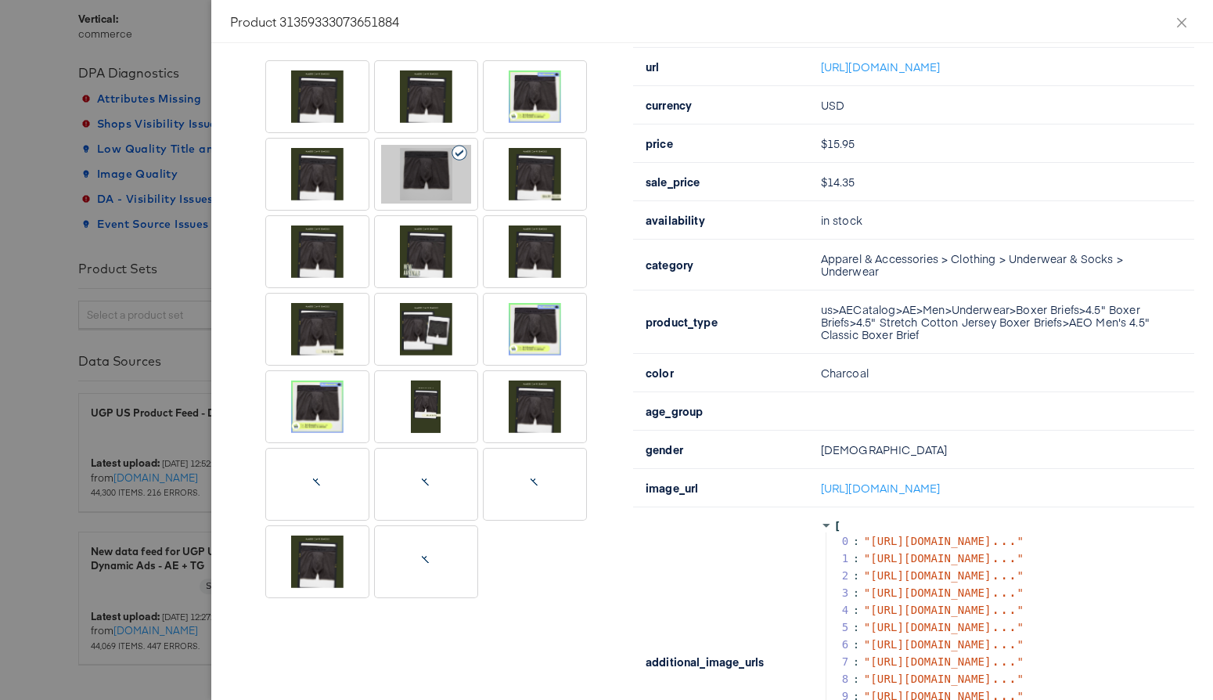
scroll to position [596, 0]
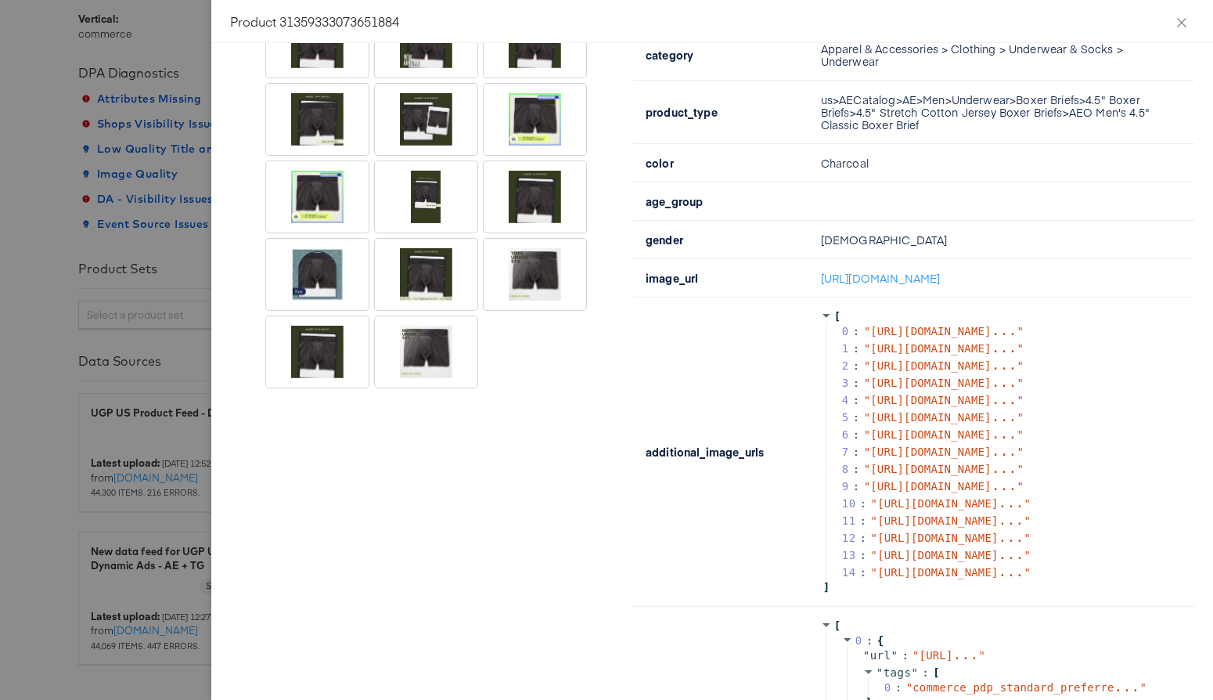
click at [513, 272] on div at bounding box center [535, 274] width 90 height 59
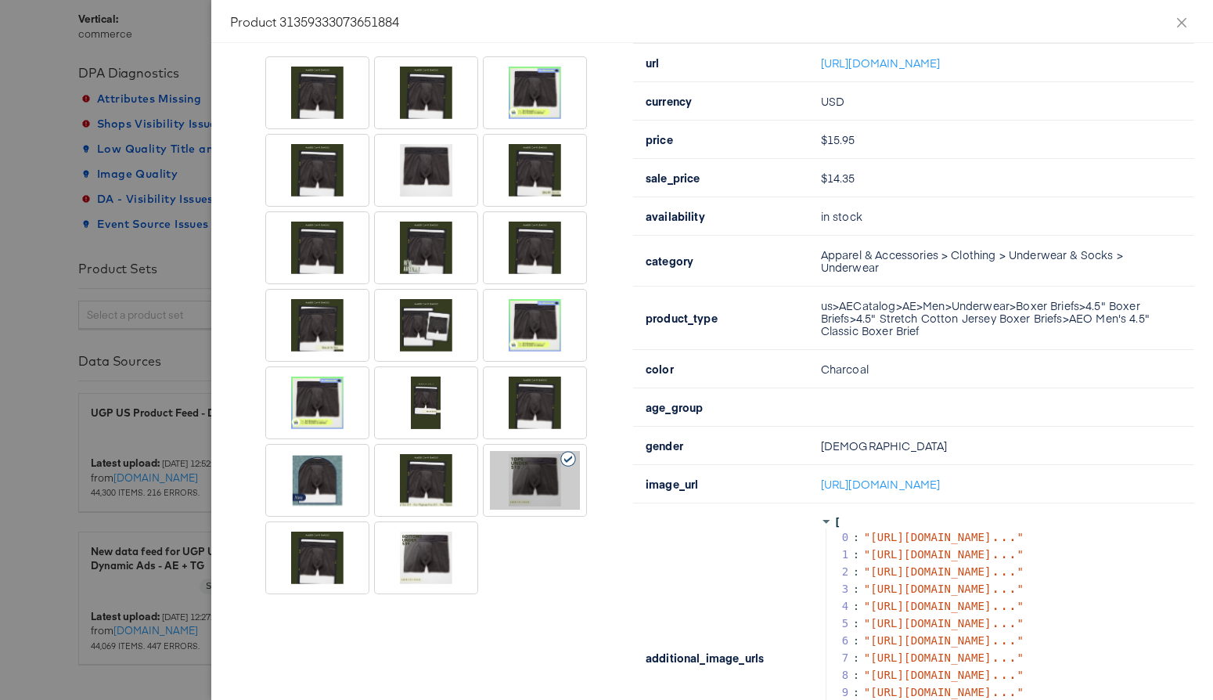
scroll to position [396, 0]
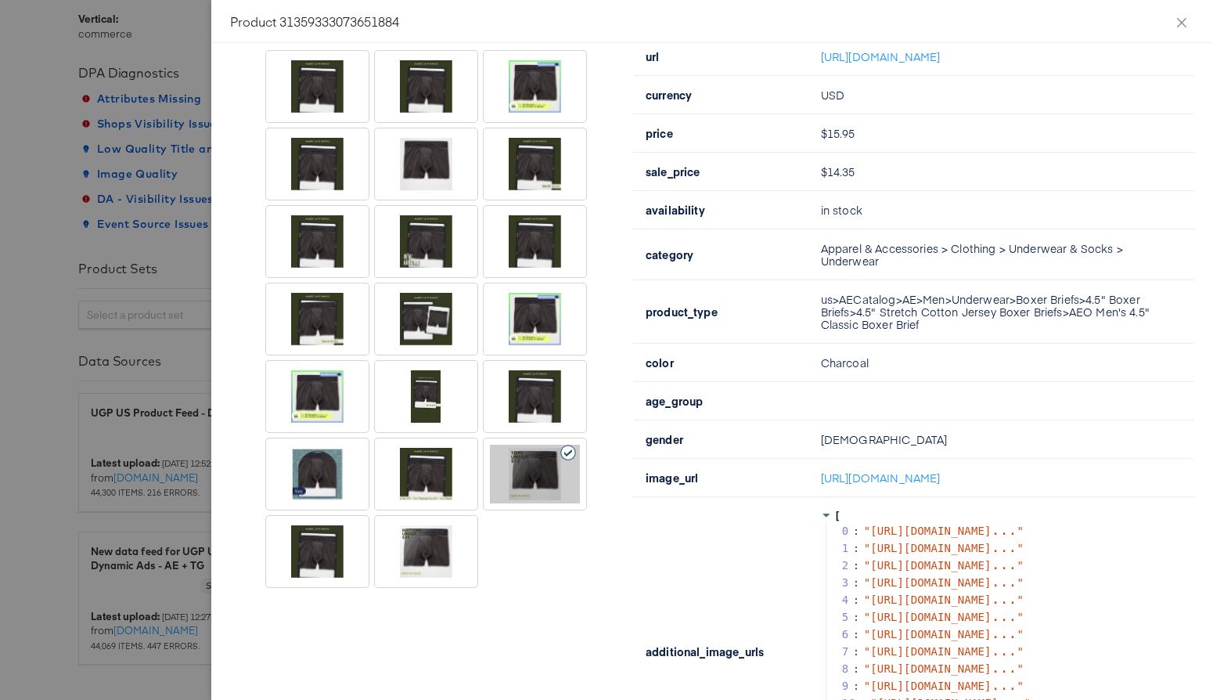
click at [437, 560] on div at bounding box center [426, 551] width 90 height 59
click at [307, 333] on div at bounding box center [317, 319] width 90 height 59
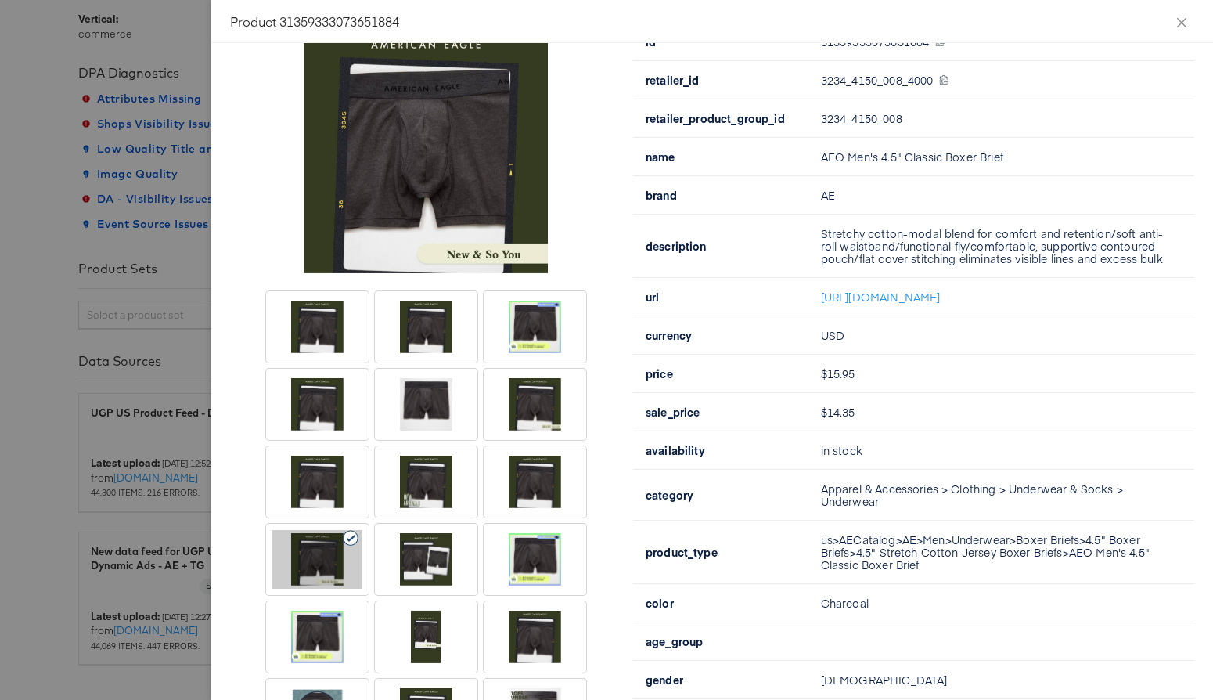
scroll to position [171, 0]
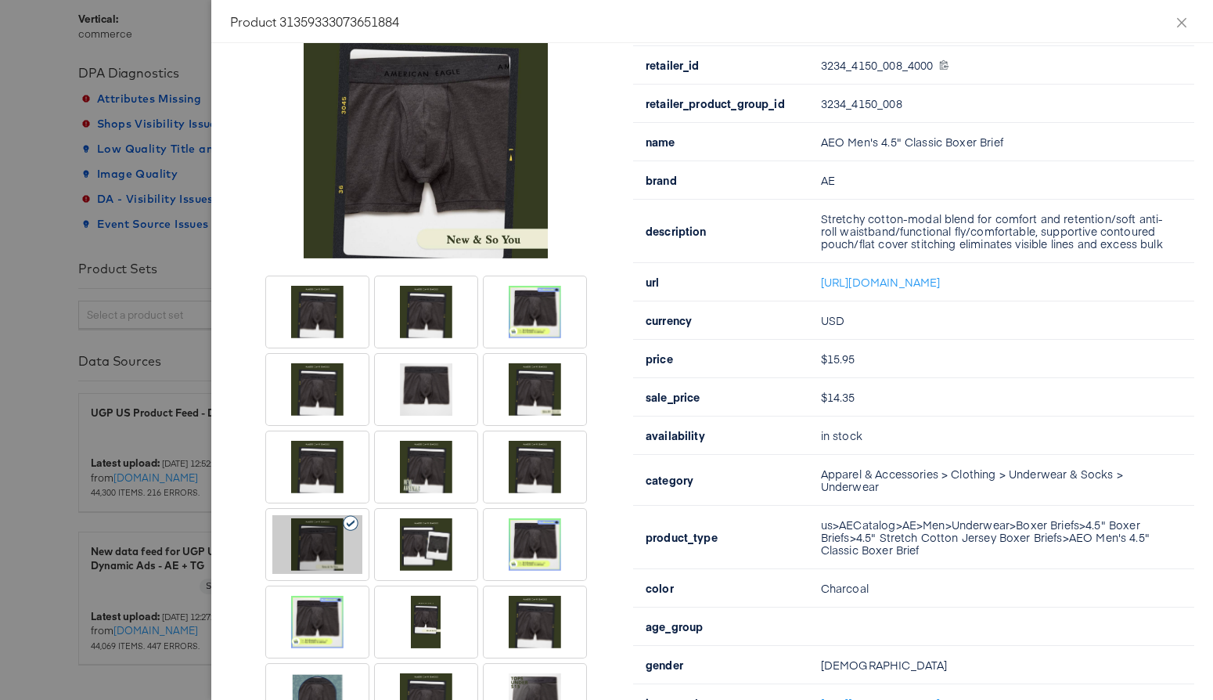
click at [519, 541] on div at bounding box center [535, 544] width 90 height 59
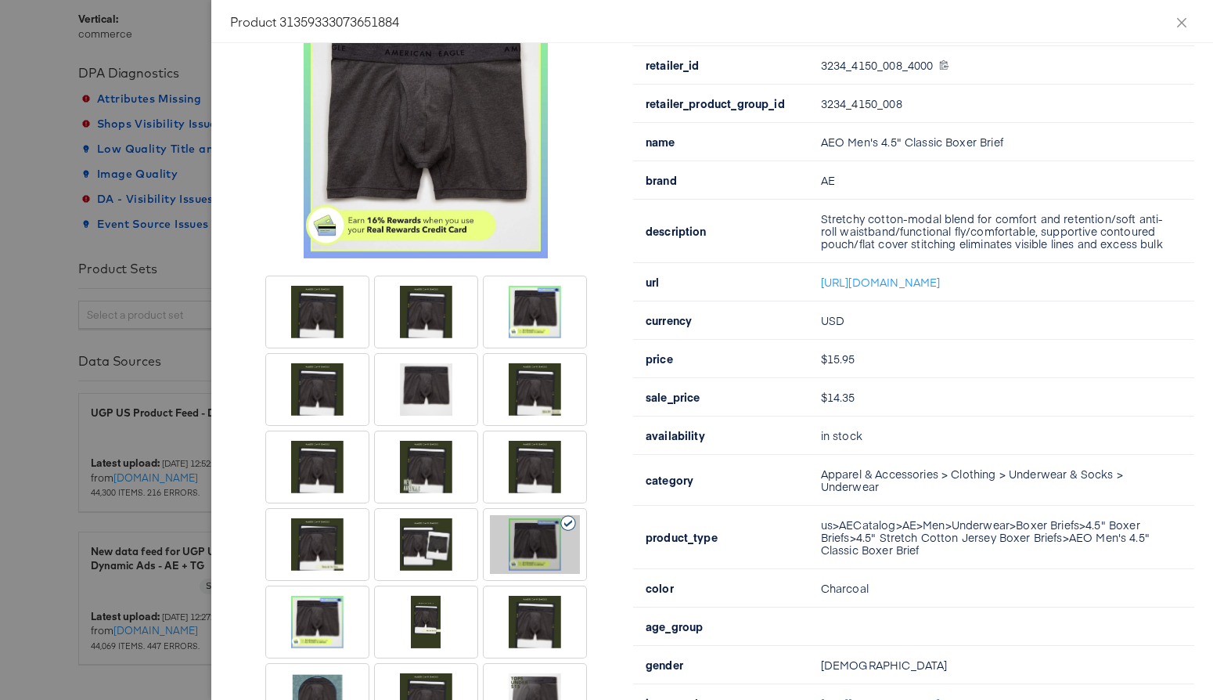
click at [542, 485] on div at bounding box center [535, 466] width 90 height 59
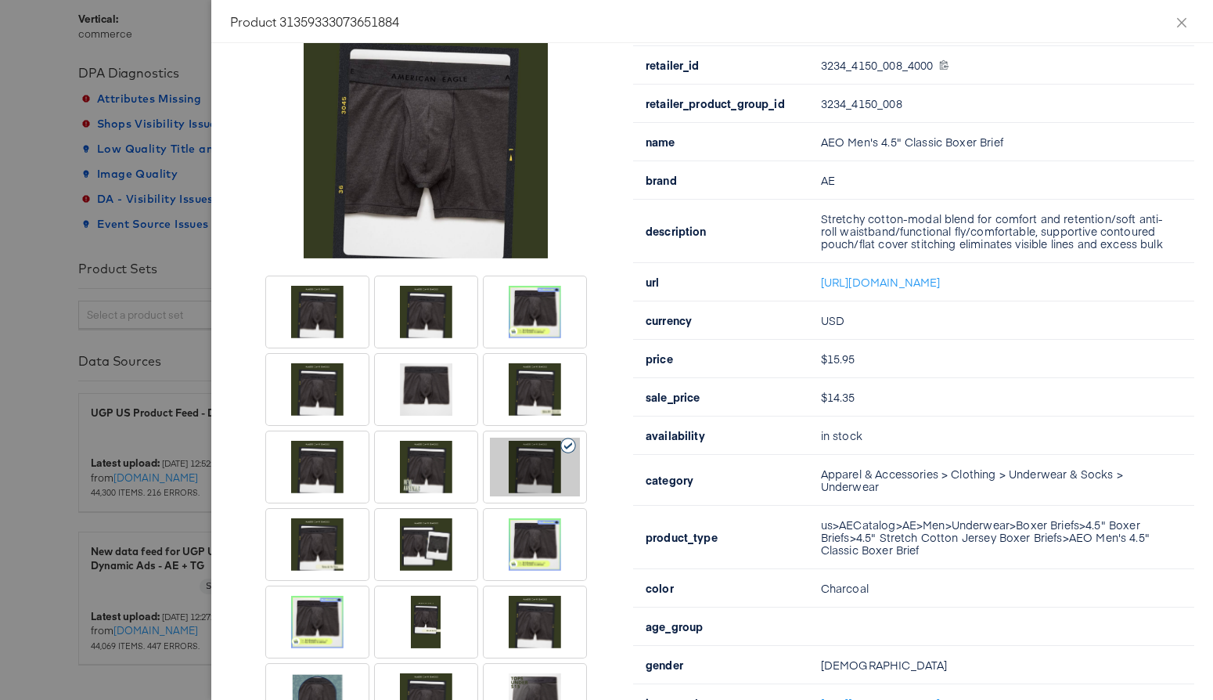
drag, startPoint x: 542, startPoint y: 401, endPoint x: 513, endPoint y: 402, distance: 29.8
click at [542, 401] on div at bounding box center [535, 389] width 90 height 59
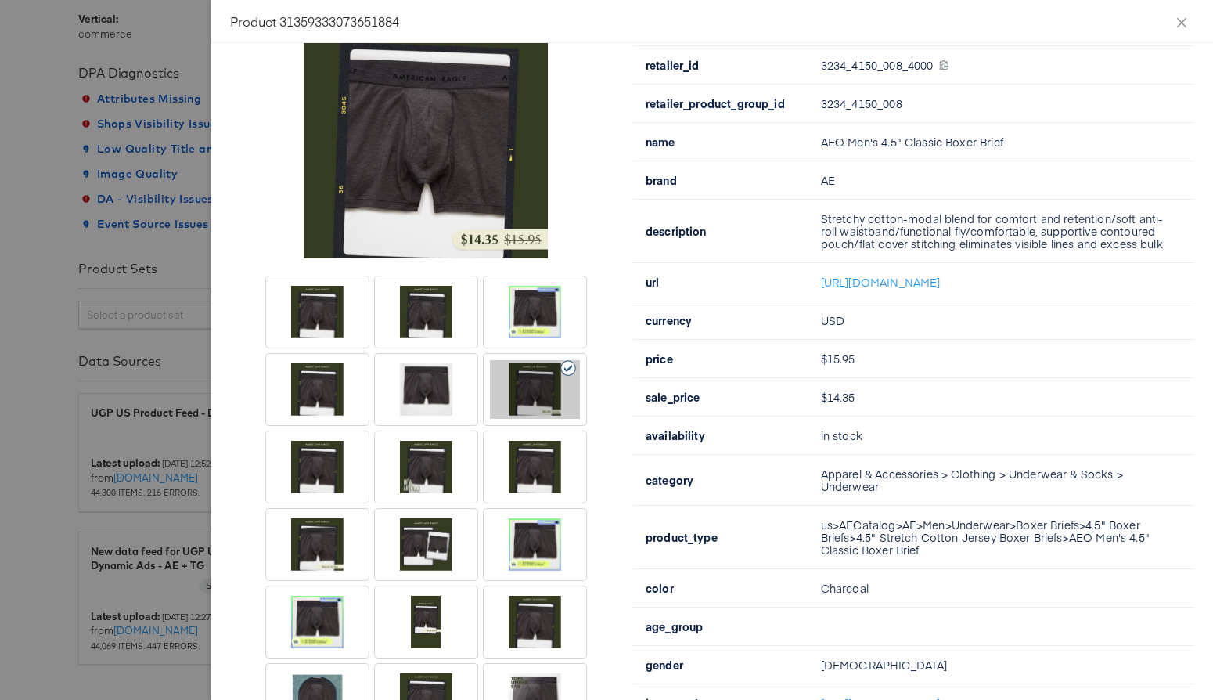
click at [463, 404] on div at bounding box center [426, 389] width 90 height 59
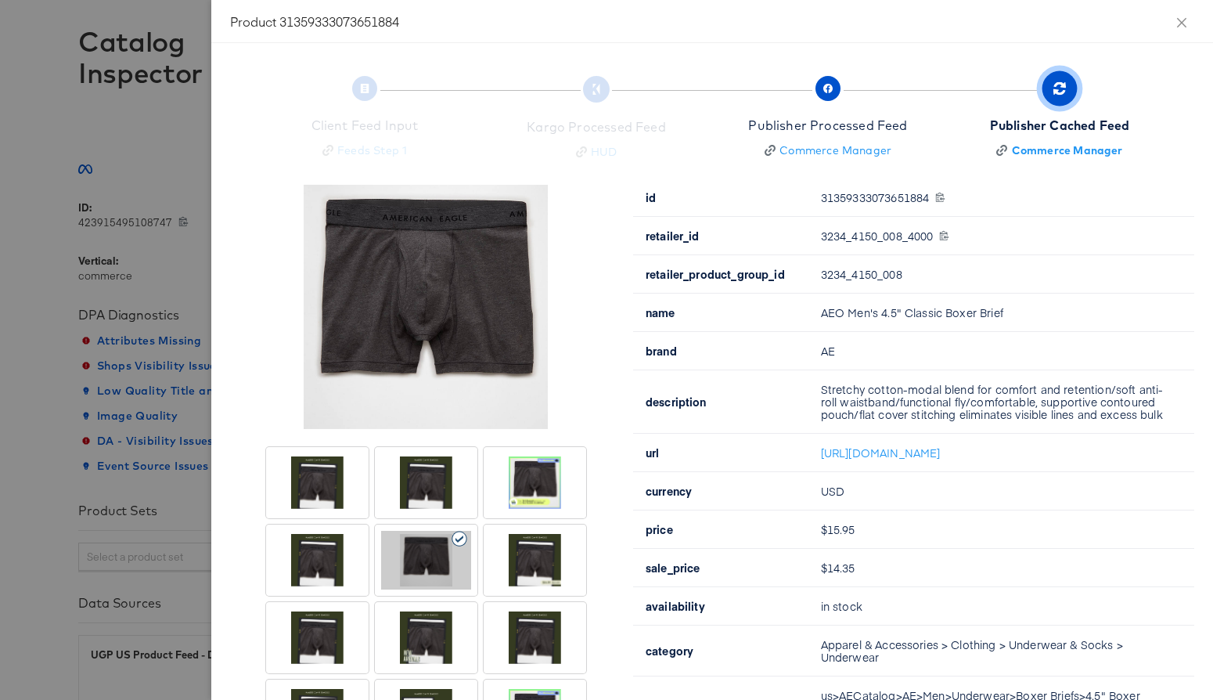
scroll to position [0, 0]
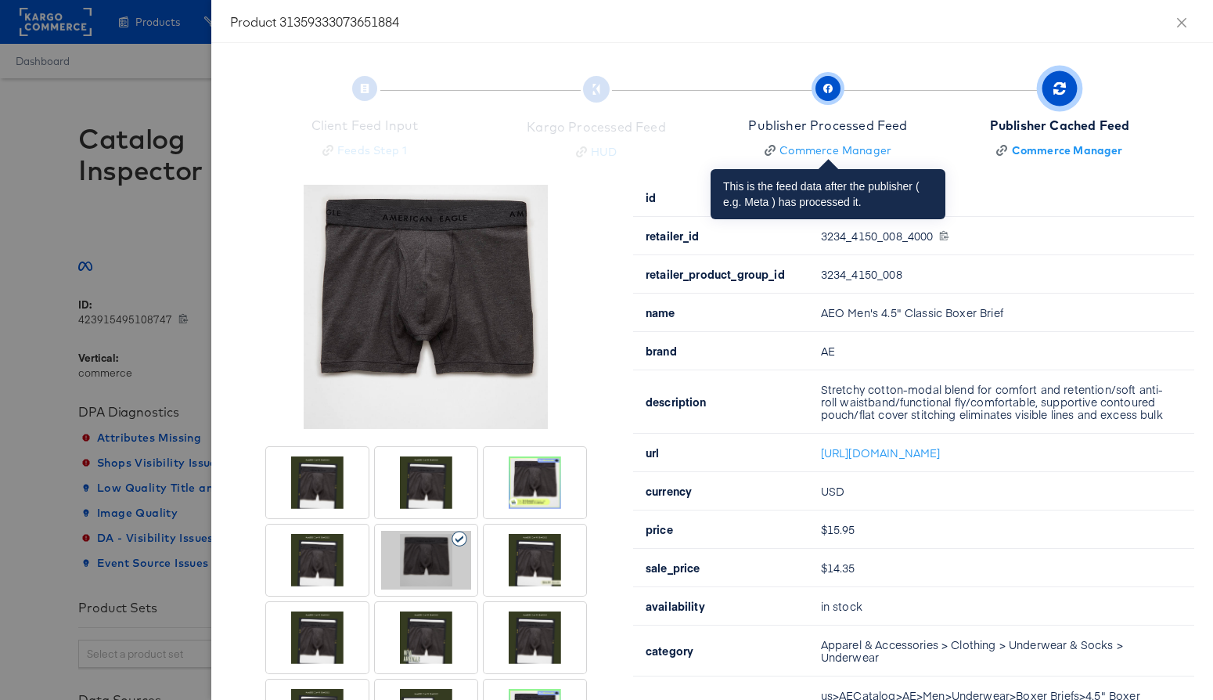
click at [821, 92] on span "button" at bounding box center [827, 88] width 25 height 25
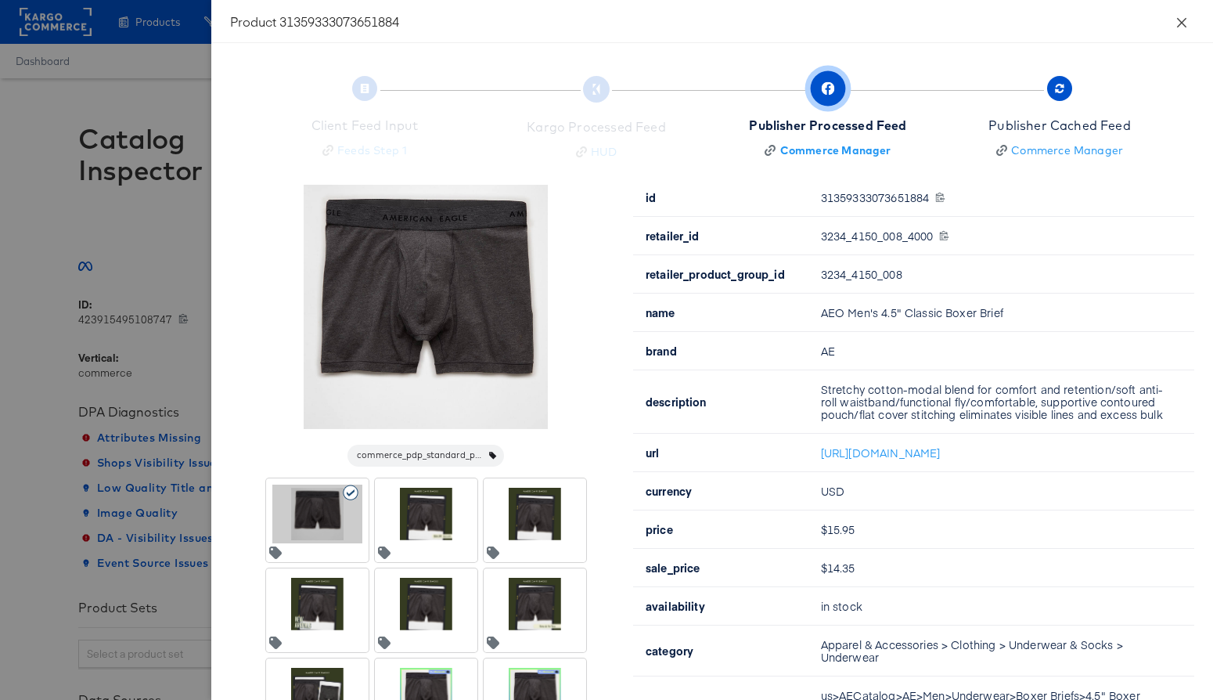
click at [1179, 20] on icon "close" at bounding box center [1181, 21] width 9 height 9
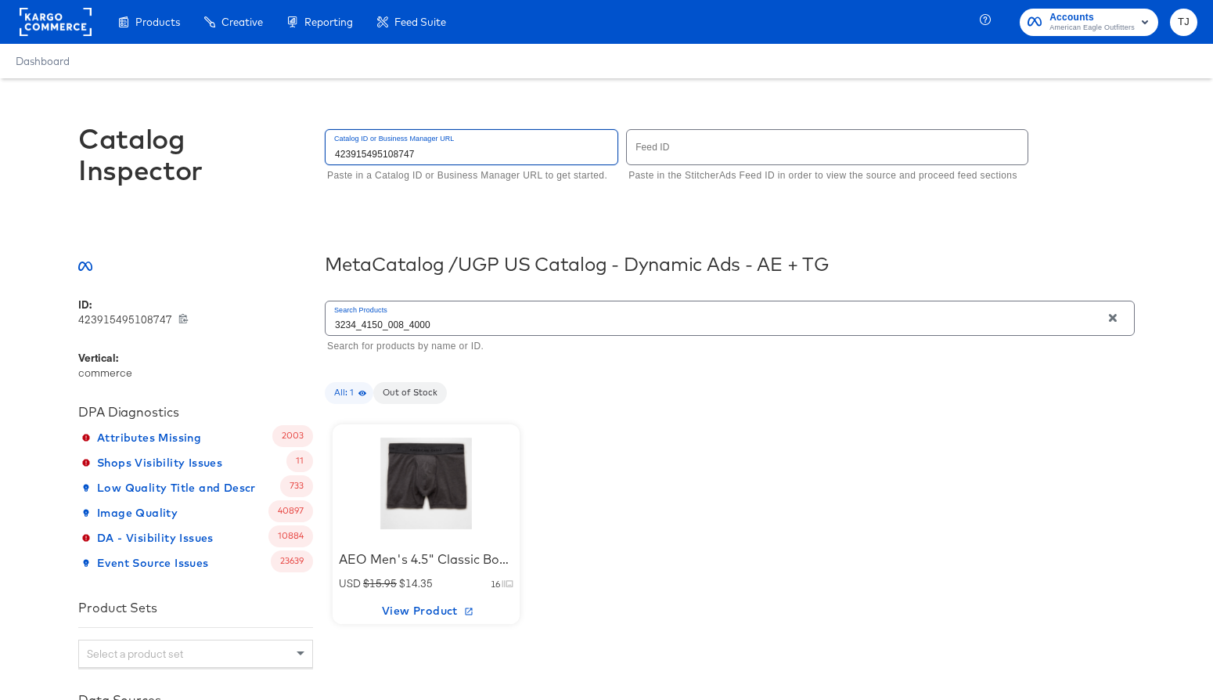
click at [455, 159] on input "423915495108747" at bounding box center [472, 147] width 292 height 34
drag, startPoint x: 432, startPoint y: 158, endPoint x: 363, endPoint y: 171, distance: 70.0
click at [244, 165] on div "Catalog Inspector Catalog ID or Business Manager URL 423915495108747 Paste in a…" at bounding box center [606, 162] width 1056 height 168
click at [682, 139] on input "text" at bounding box center [827, 147] width 401 height 34
type input "5858"
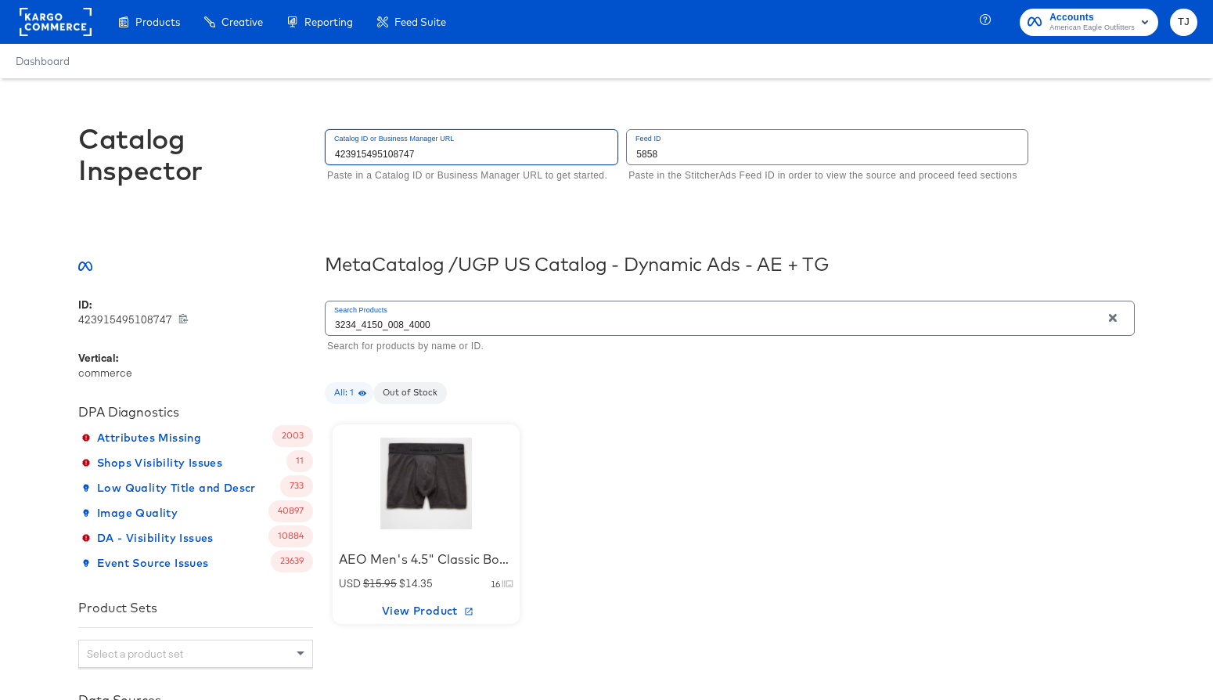
drag, startPoint x: 434, startPoint y: 153, endPoint x: 312, endPoint y: 143, distance: 122.5
click at [312, 143] on div "Catalog Inspector Catalog ID or Business Manager URL 423915495108747 Paste in a…" at bounding box center [606, 162] width 1056 height 168
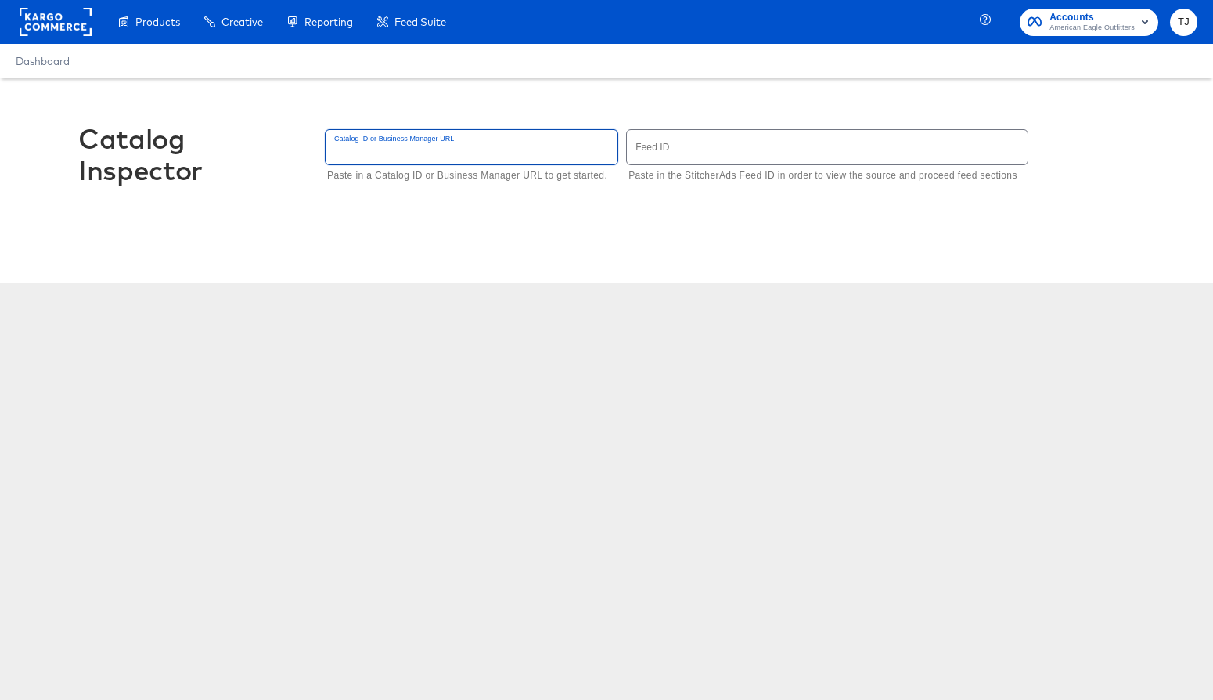
click at [678, 151] on input "text" at bounding box center [827, 147] width 401 height 34
click at [678, 157] on input "5858" at bounding box center [827, 147] width 401 height 34
drag, startPoint x: 663, startPoint y: 153, endPoint x: 587, endPoint y: 142, distance: 76.6
click at [587, 142] on div "Catalog ID or Business Manager URL Paste in a Catalog ID or Business Manager UR…" at bounding box center [730, 156] width 810 height 60
click at [485, 152] on input "text" at bounding box center [472, 147] width 292 height 34
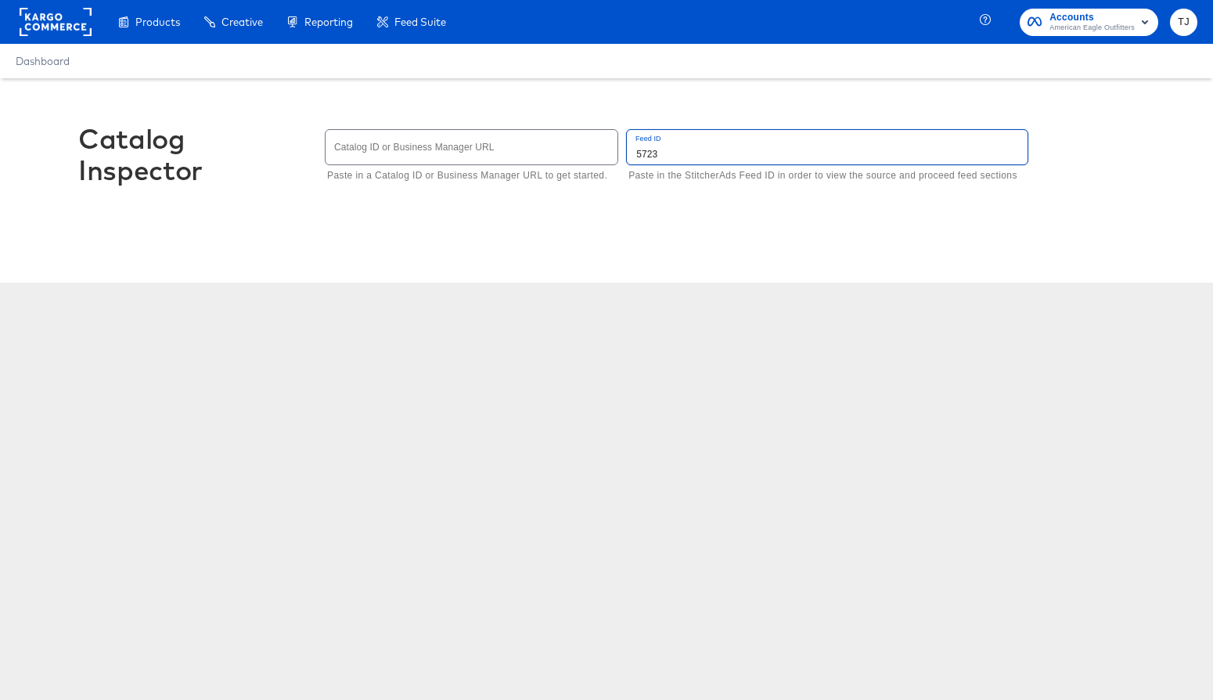
drag, startPoint x: 686, startPoint y: 157, endPoint x: 613, endPoint y: 147, distance: 74.3
click at [613, 147] on div "Catalog ID or Business Manager URL Paste in a Catalog ID or Business Manager UR…" at bounding box center [730, 156] width 810 height 60
click at [635, 153] on input "27203609" at bounding box center [827, 147] width 401 height 34
drag, startPoint x: 693, startPoint y: 151, endPoint x: 588, endPoint y: 146, distance: 105.0
click at [588, 146] on div "Catalog ID or Business Manager URL Paste in a Catalog ID or Business Manager UR…" at bounding box center [730, 156] width 810 height 60
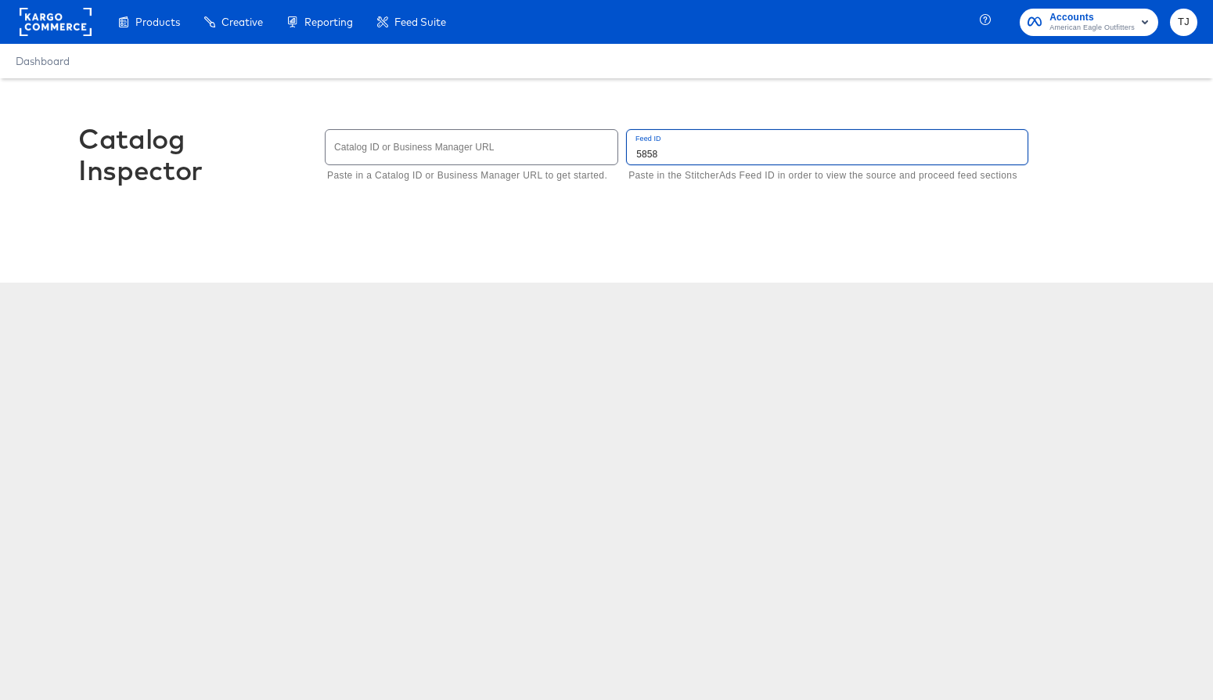
type input "5858"
click at [491, 163] on input "text" at bounding box center [472, 147] width 292 height 34
type input "423915495108747"
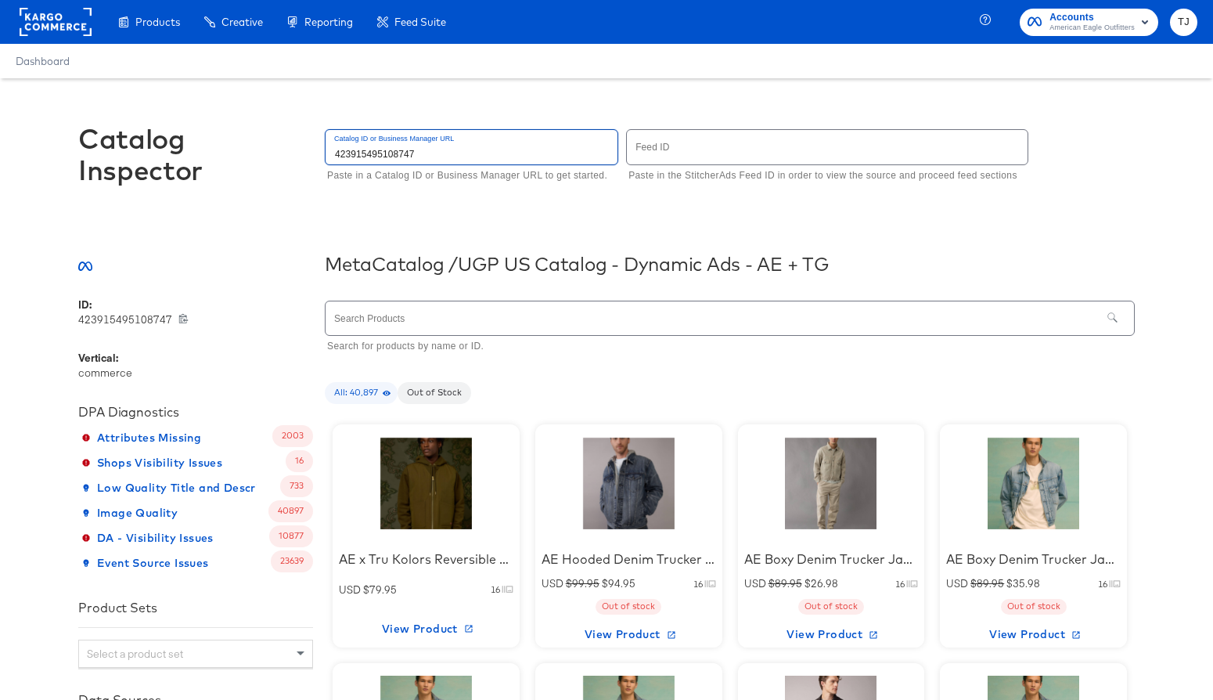
drag, startPoint x: 437, startPoint y: 147, endPoint x: 448, endPoint y: 239, distance: 93.1
click at [423, 149] on input "423915495108747" at bounding box center [472, 147] width 292 height 34
click at [441, 319] on input "text" at bounding box center [714, 318] width 776 height 34
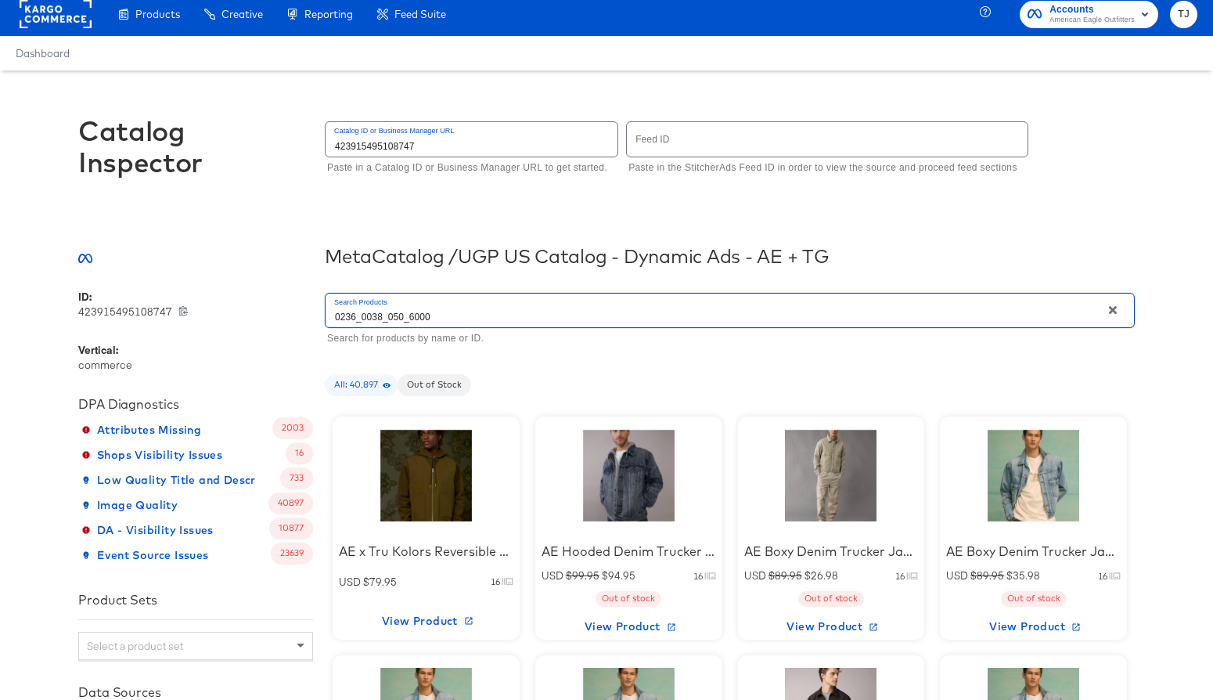
type input "0236_0038_050_6000"
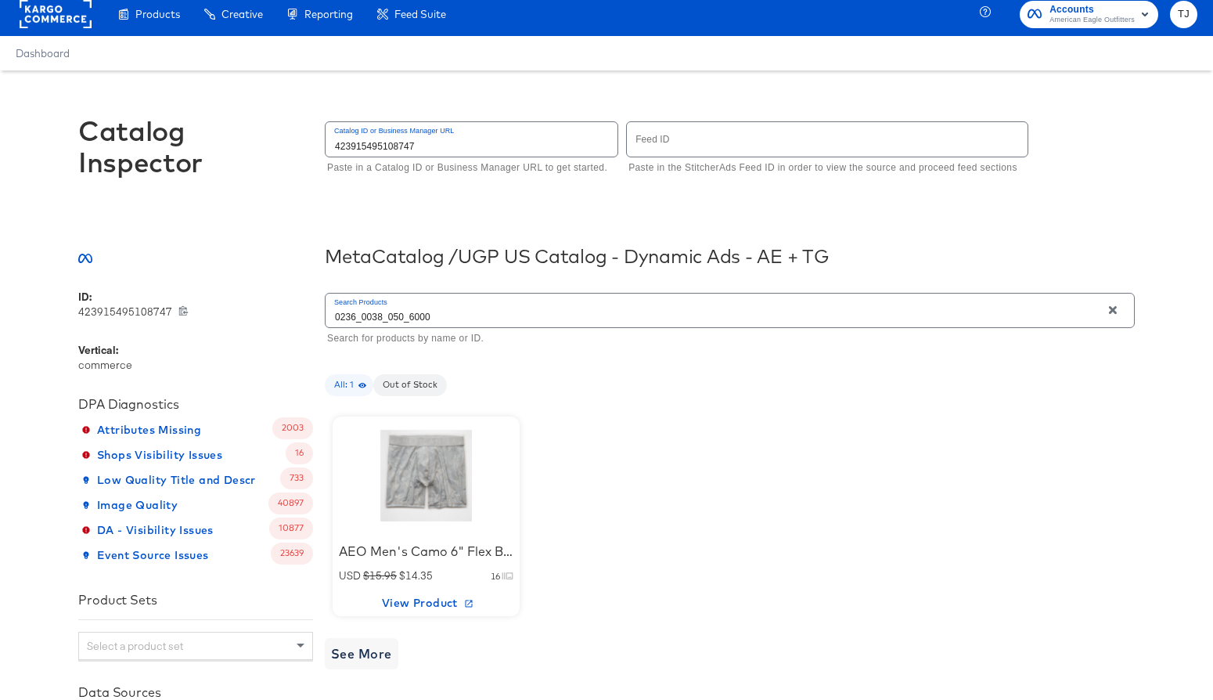
click at [437, 526] on div at bounding box center [425, 475] width 139 height 104
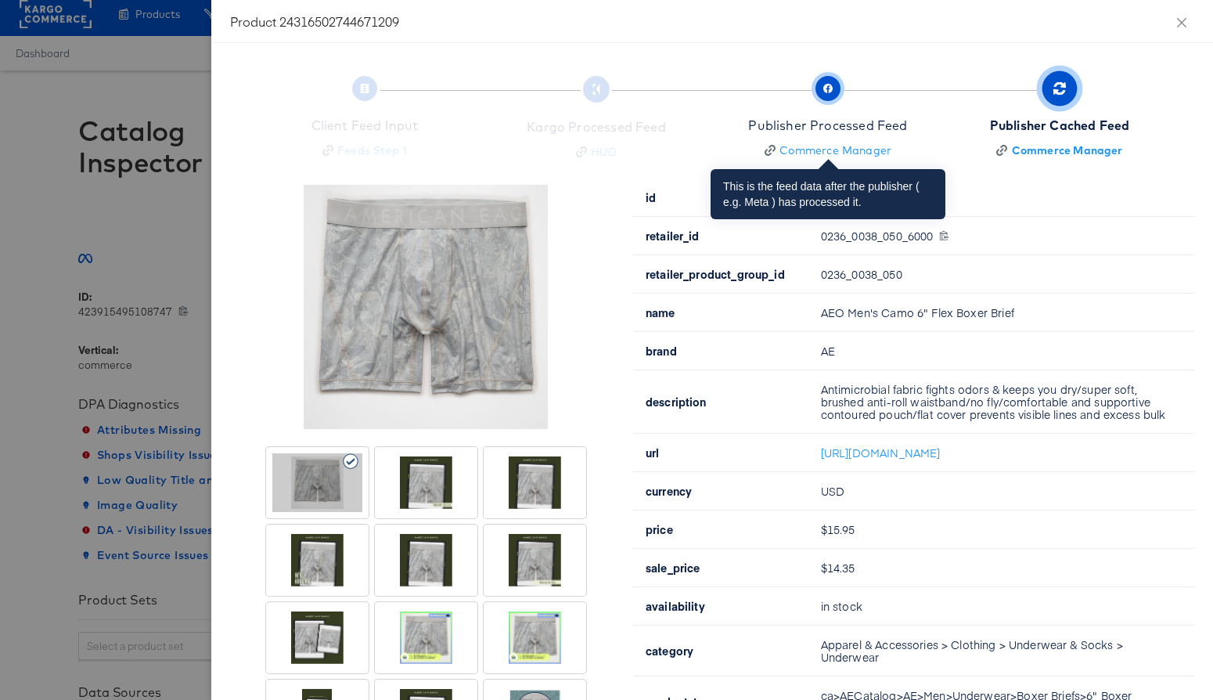
click at [829, 89] on icon "button" at bounding box center [827, 88] width 9 height 9
